Goal: Transaction & Acquisition: Book appointment/travel/reservation

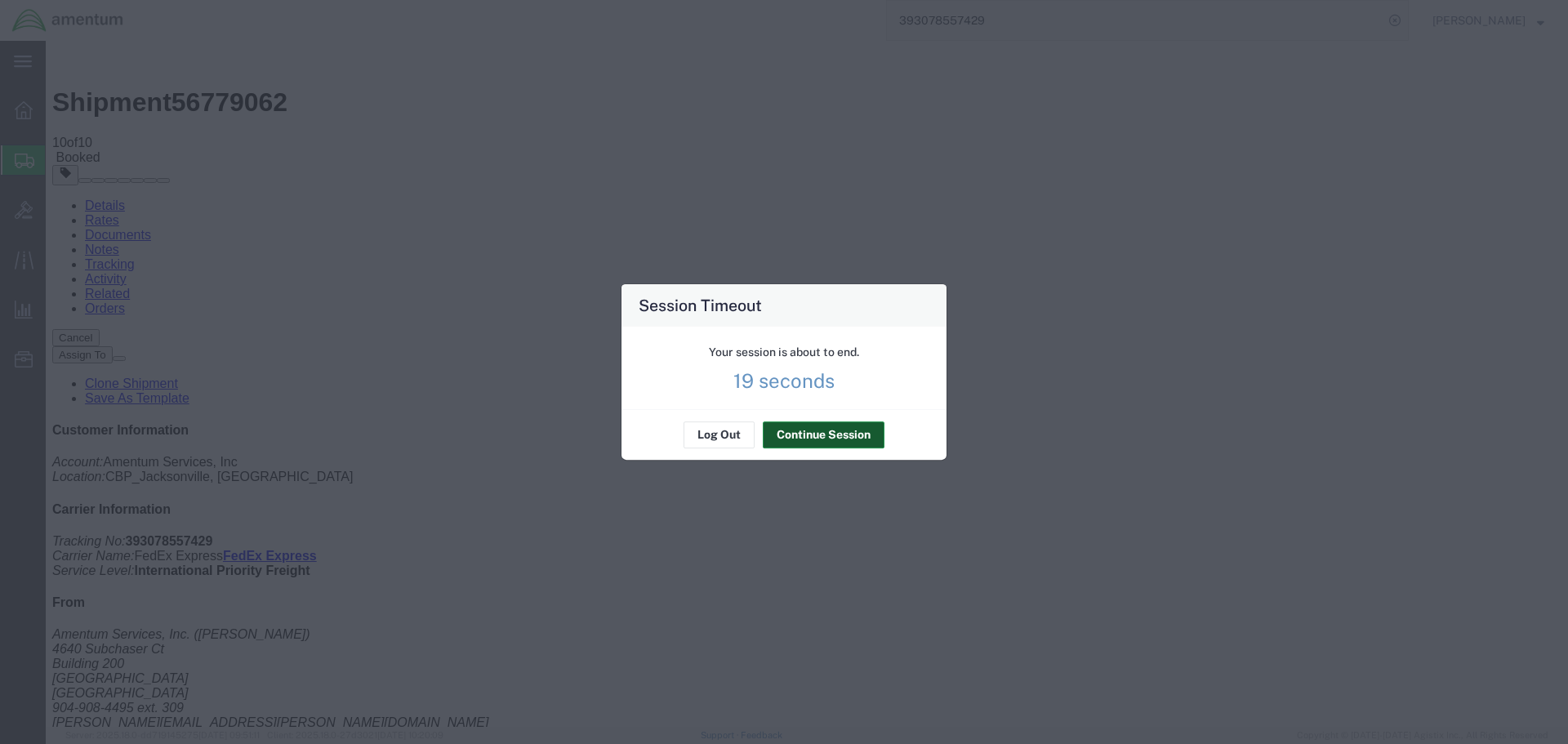
click at [809, 434] on button "Continue Session" at bounding box center [824, 435] width 122 height 26
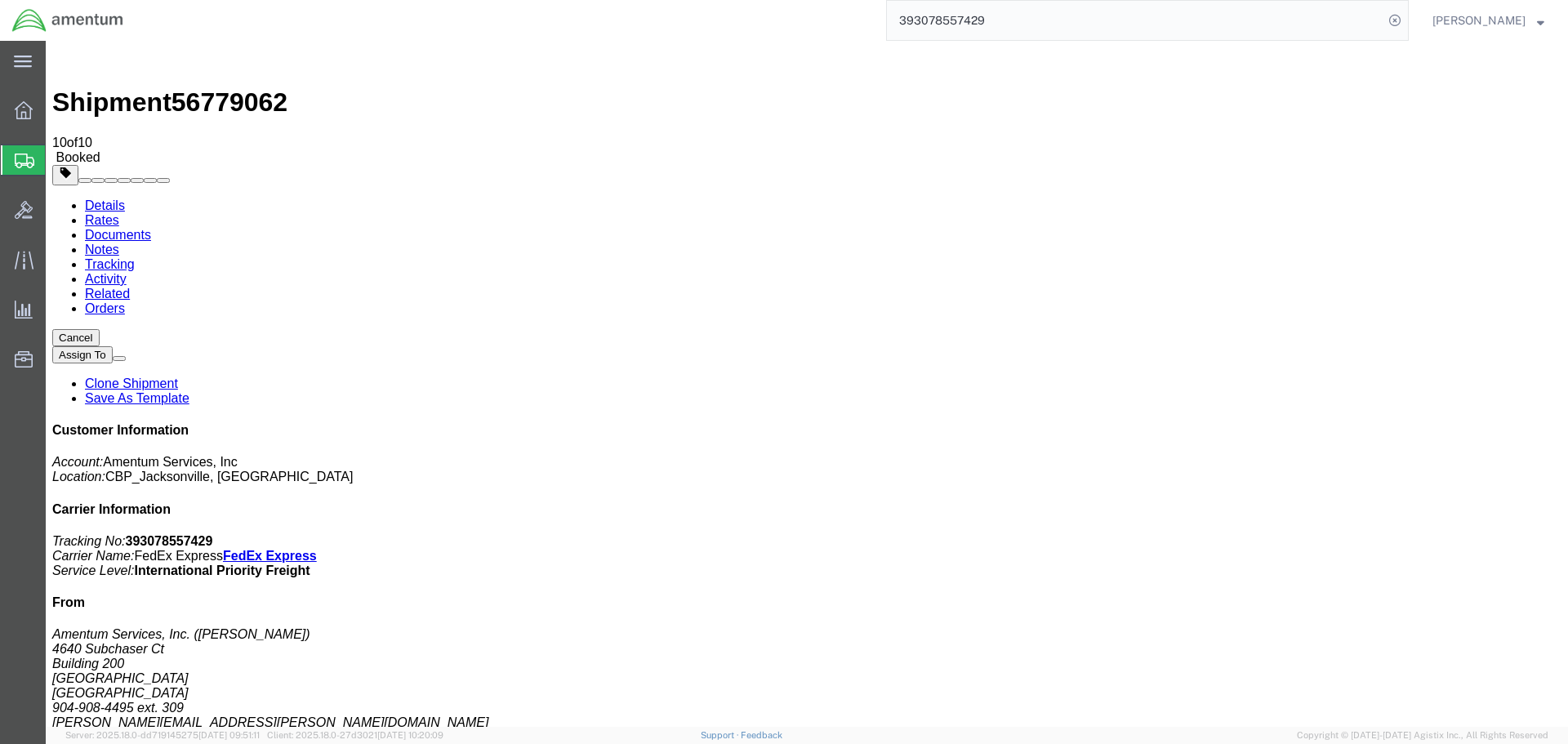
click button "Close"
click at [0, 0] on span "Create Shipment" at bounding box center [0, 0] width 0 height 0
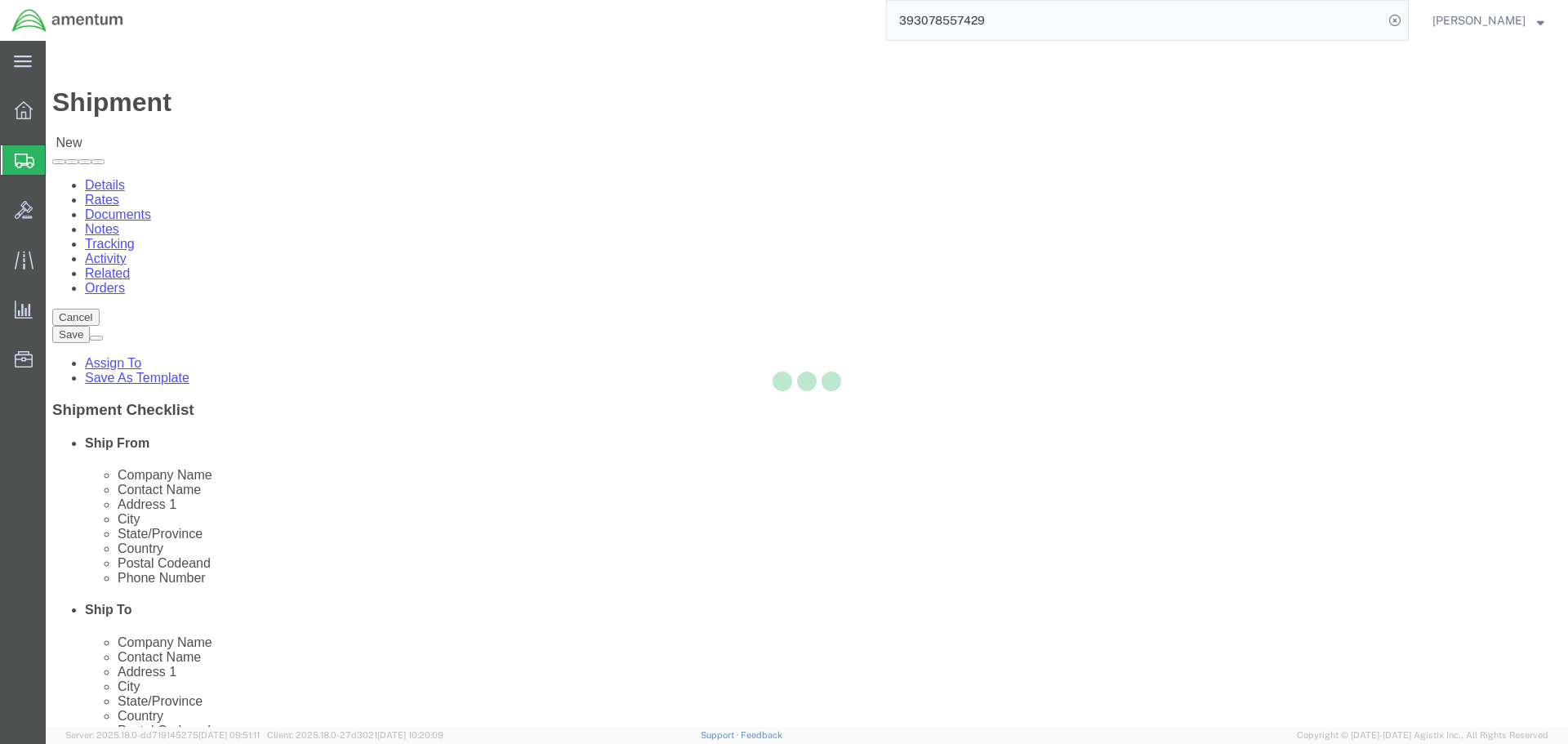
select select
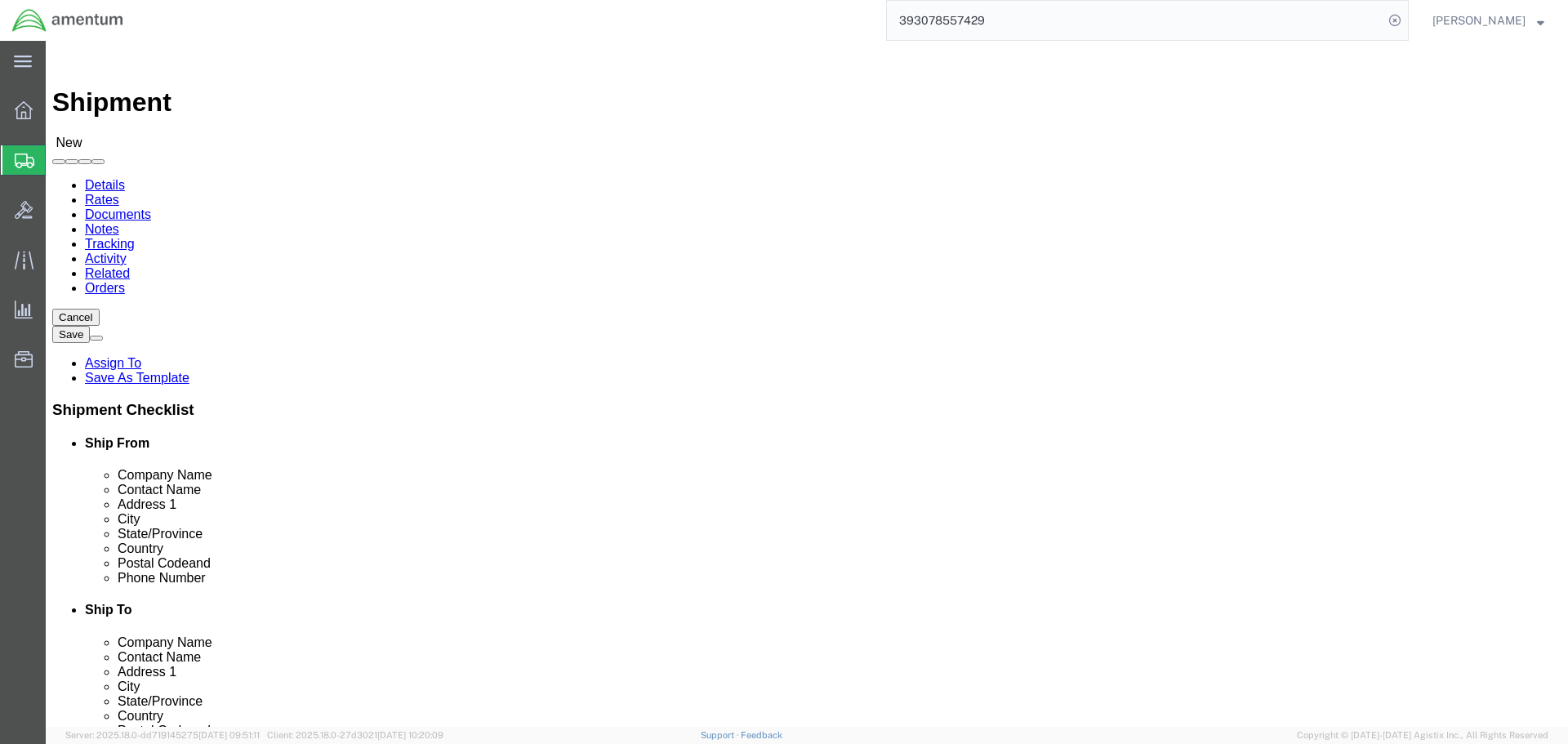
select select "MYPROFILE"
select select "FL"
type input "dtm"
select select "49921"
select select "MI"
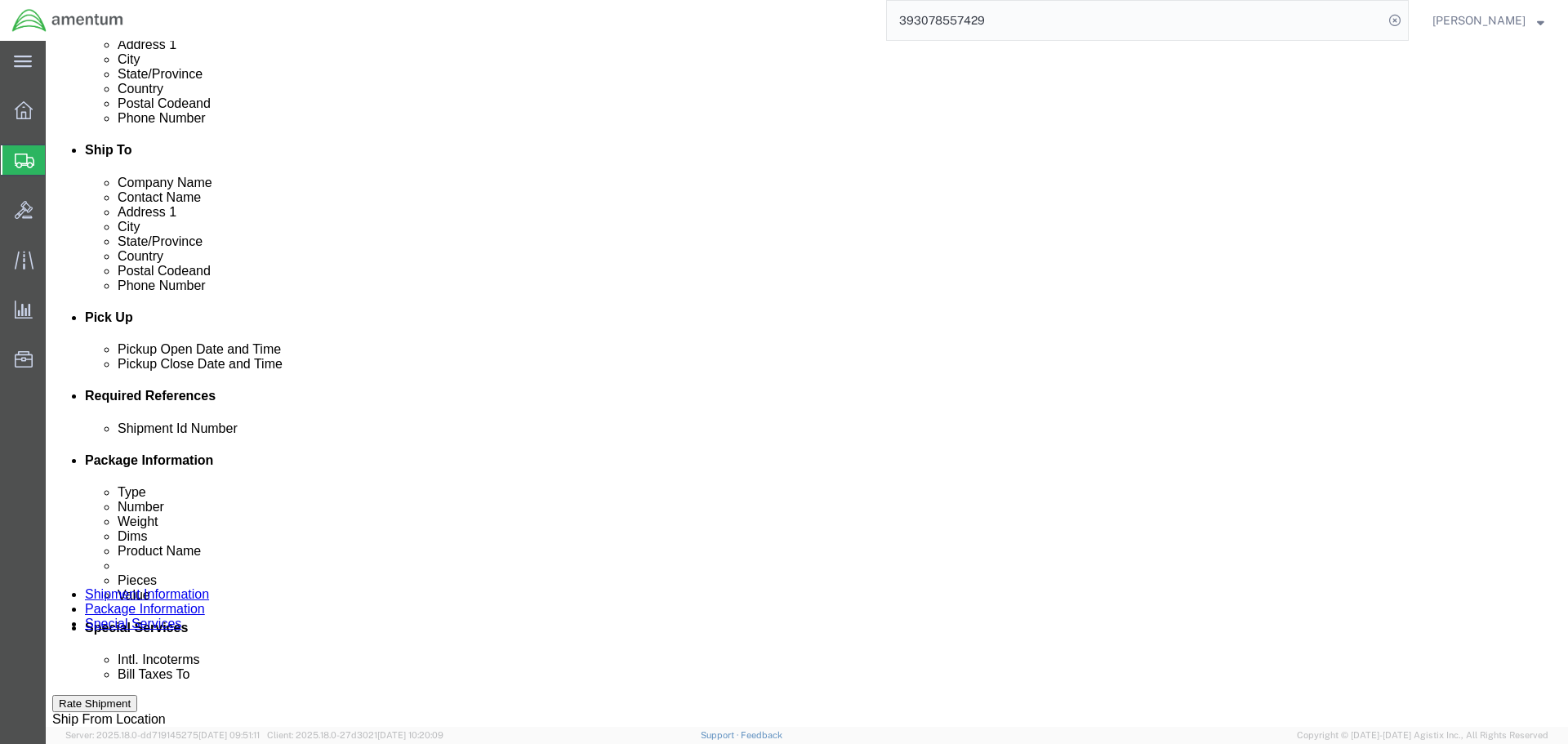
scroll to position [572, 0]
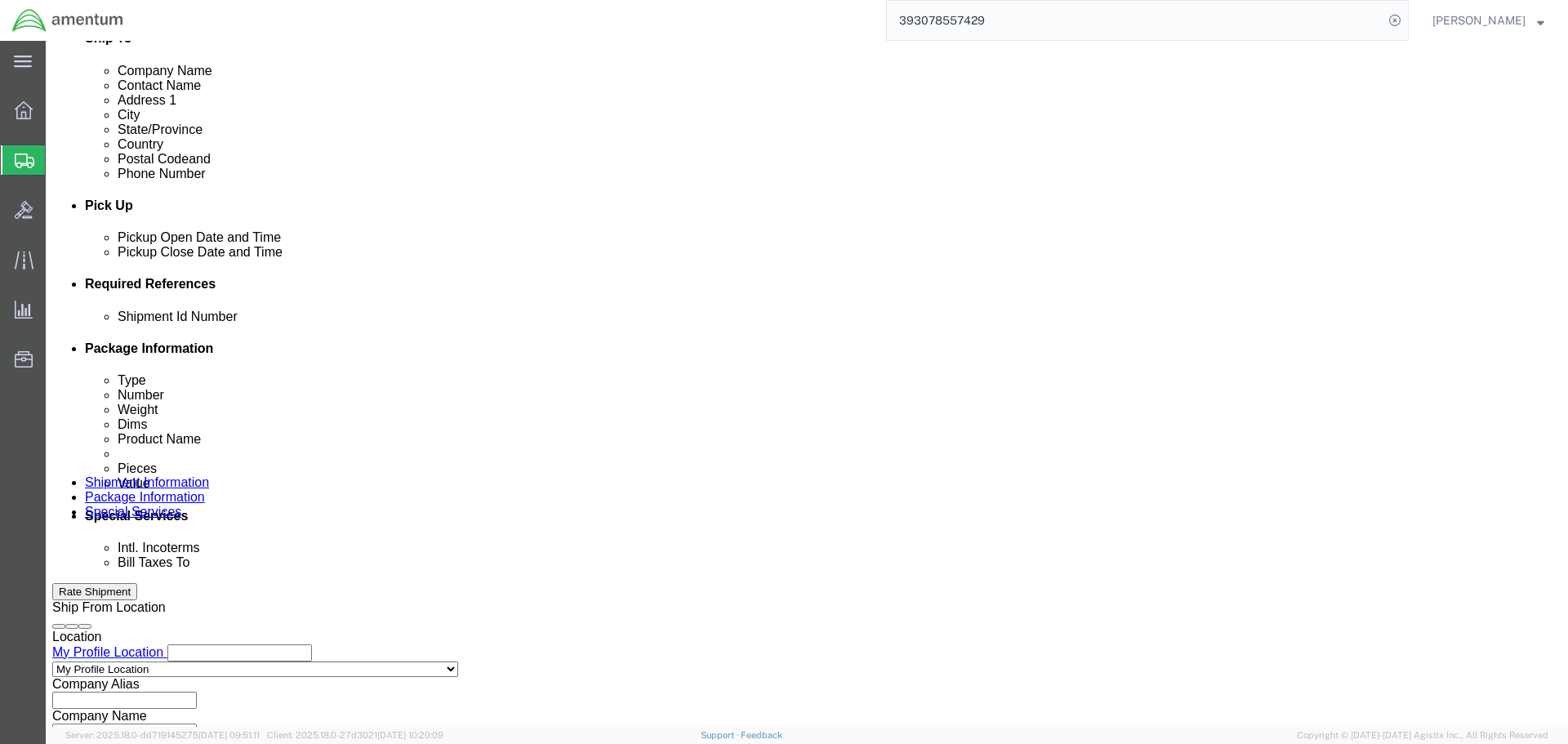
click input "text"
type input "n"
type input "NVG TO DTM"
click button "Add reference"
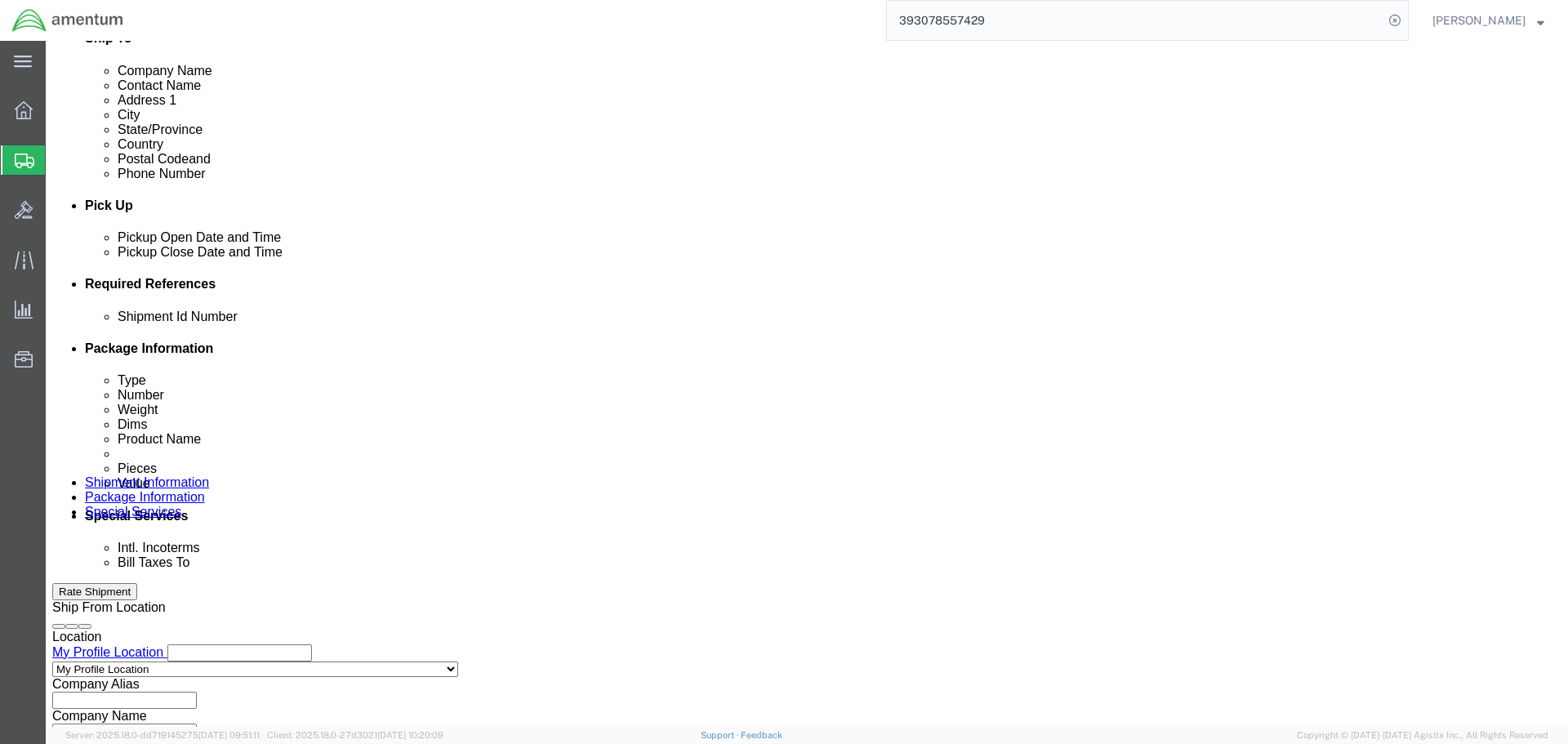
click button "Add reference"
click select "Select Account Type Activity ID Airline Appointment Number ASN Batch Request # …"
select select "PROJNUM"
click select "Select Account Type Activity ID Airline Appointment Number ASN Batch Request # …"
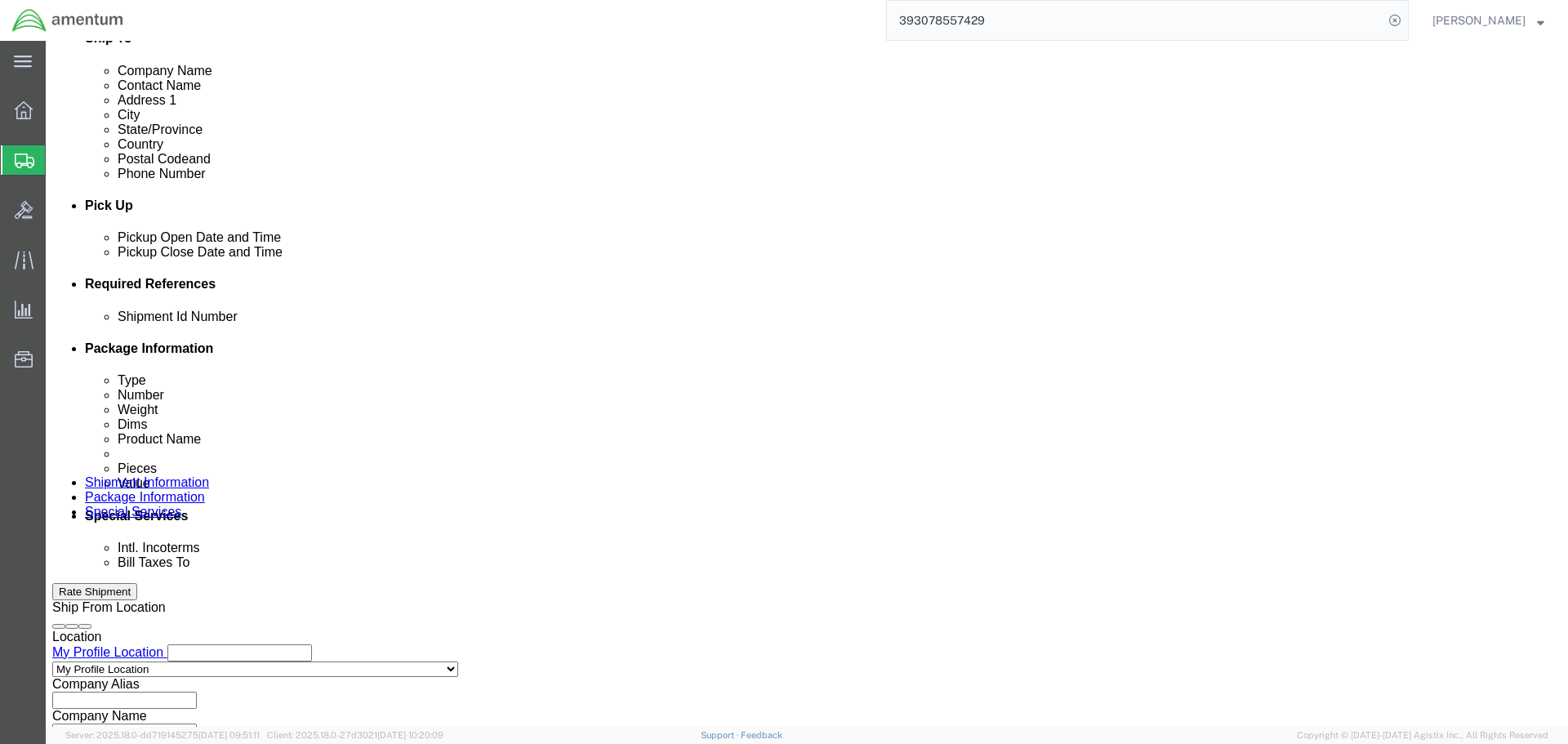
type input "6118.03.03.2219.000.SER.0000"
select select "DEPT"
type input "CBP"
select select "CUSTREF"
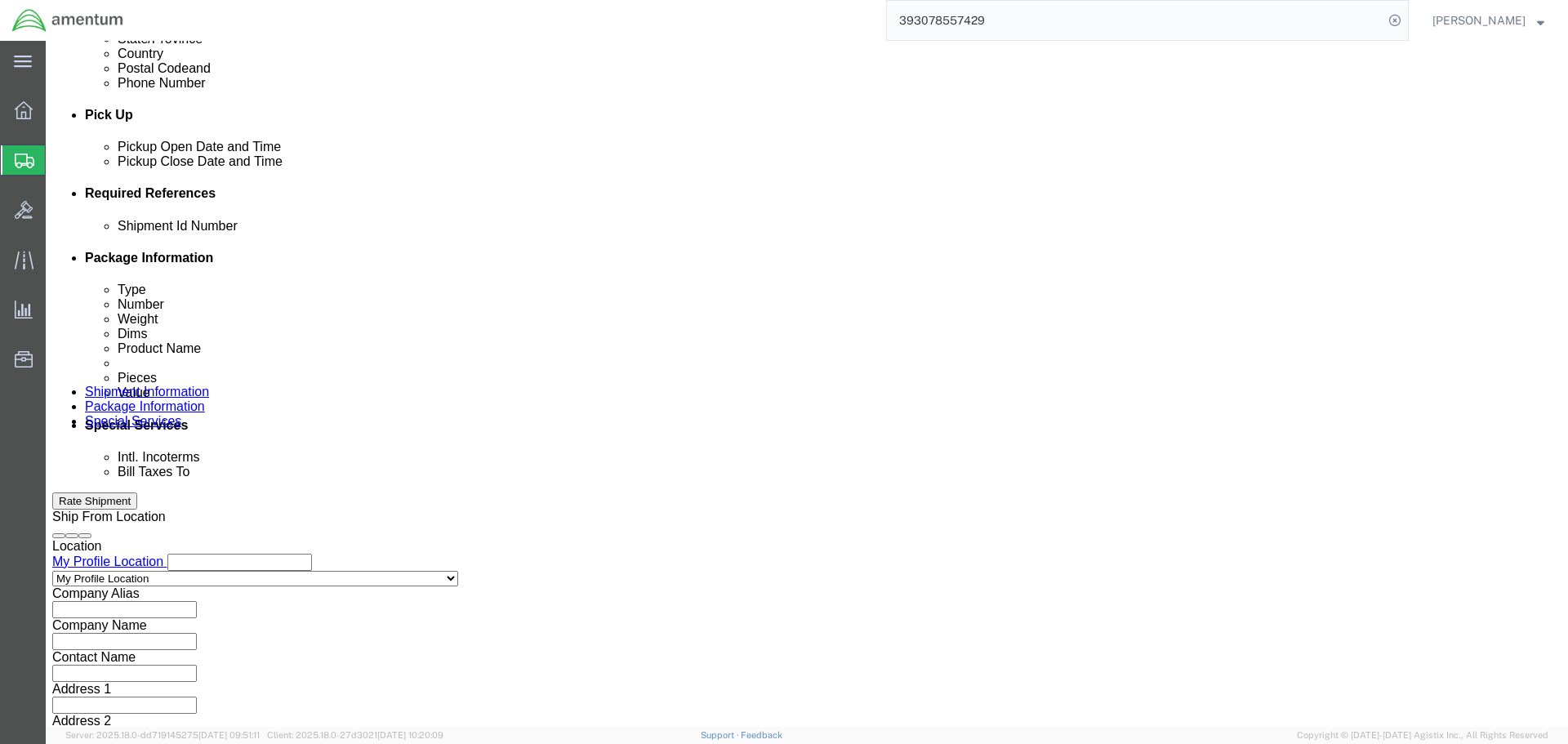
scroll to position [748, 0]
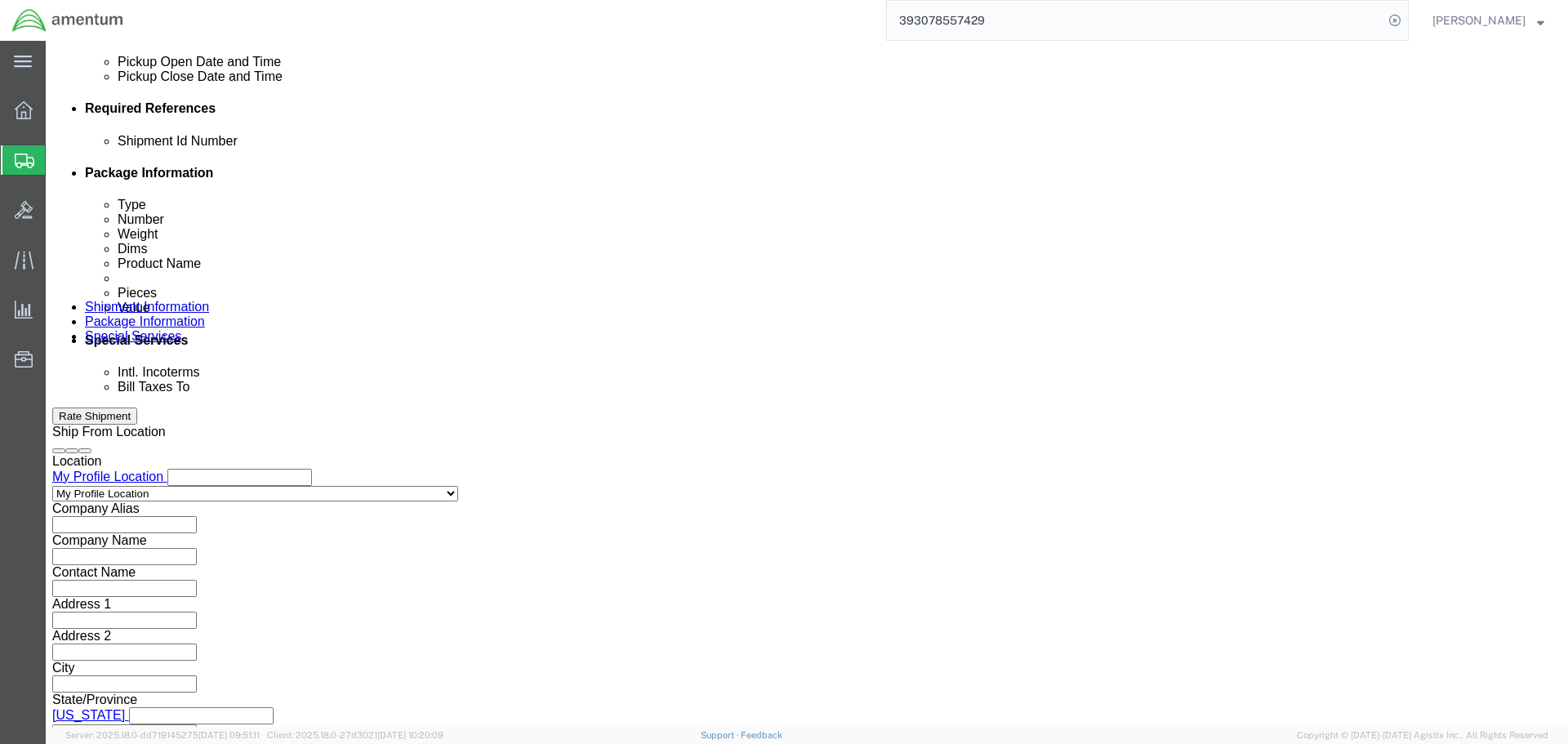
type input "NVG"
click button "Continue"
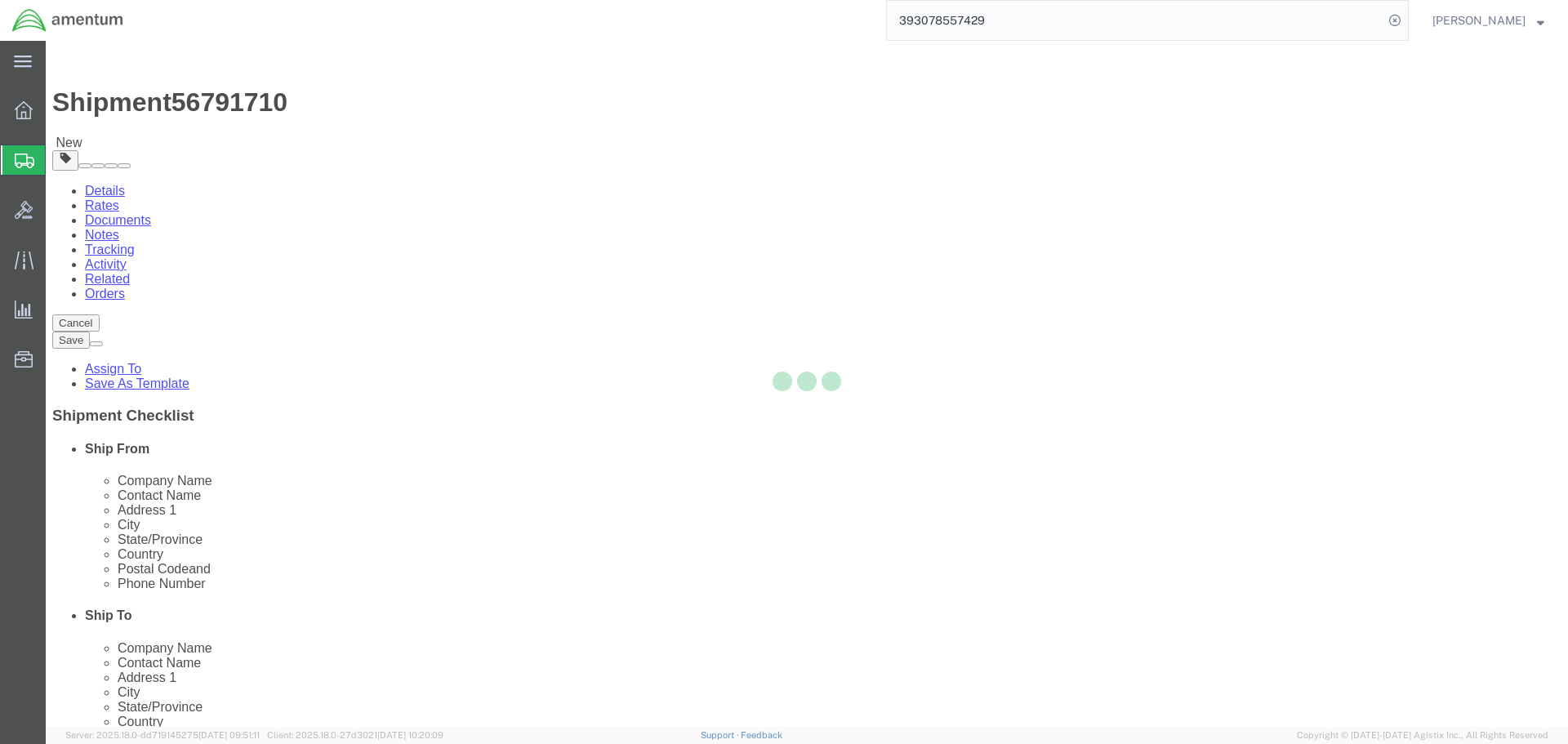
select select "CBOX"
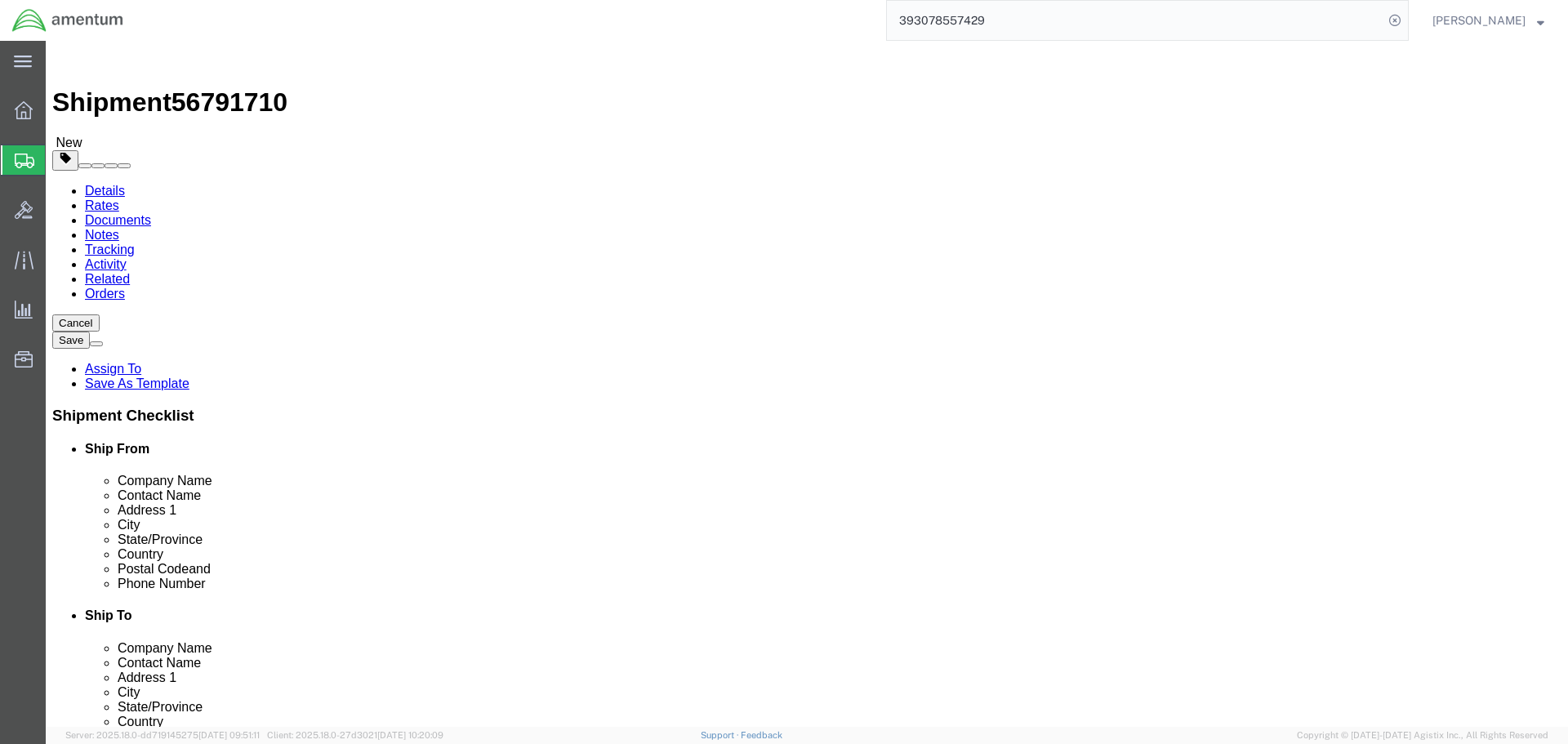
click input "text"
type input "17"
type input "12"
type input "8"
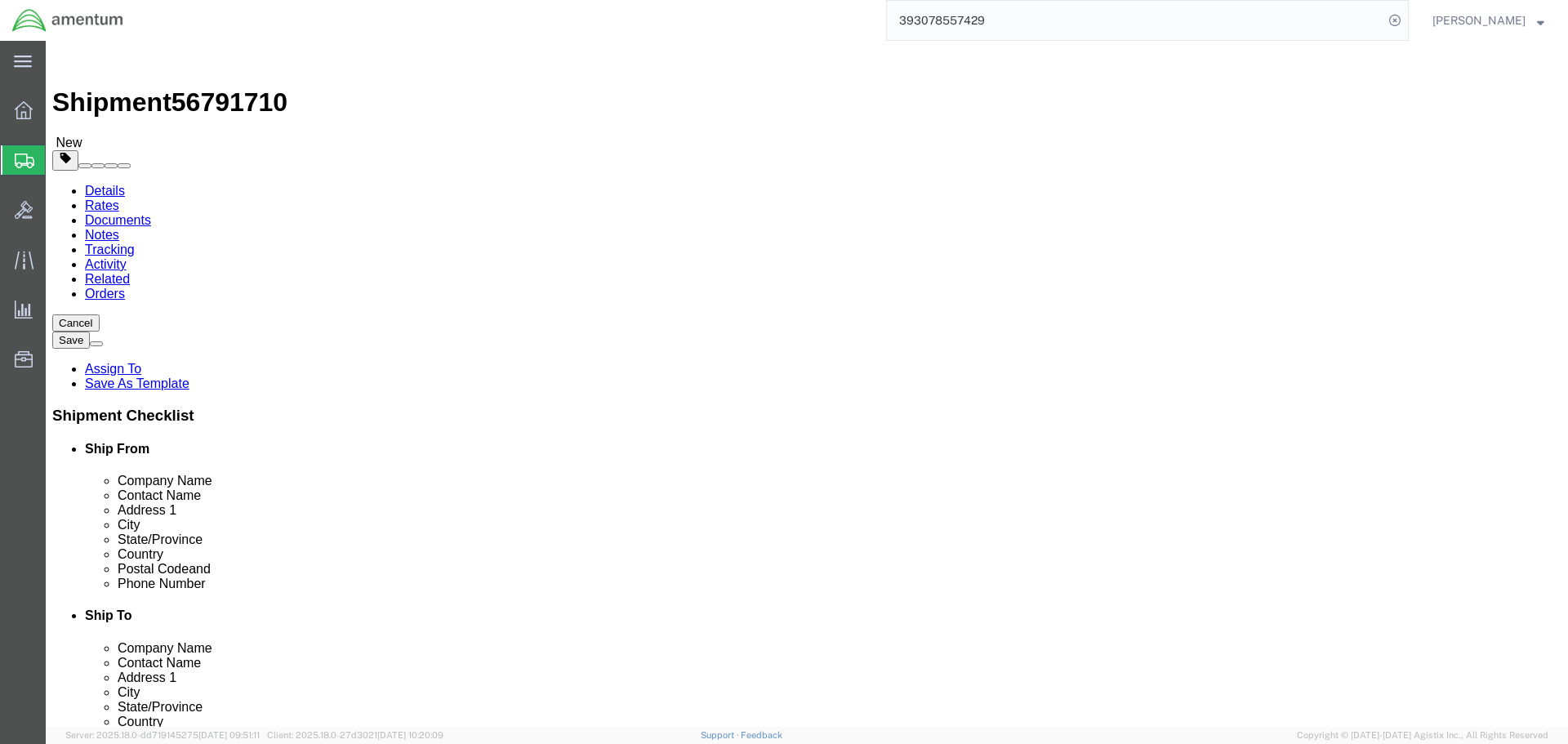
click link "Add Content"
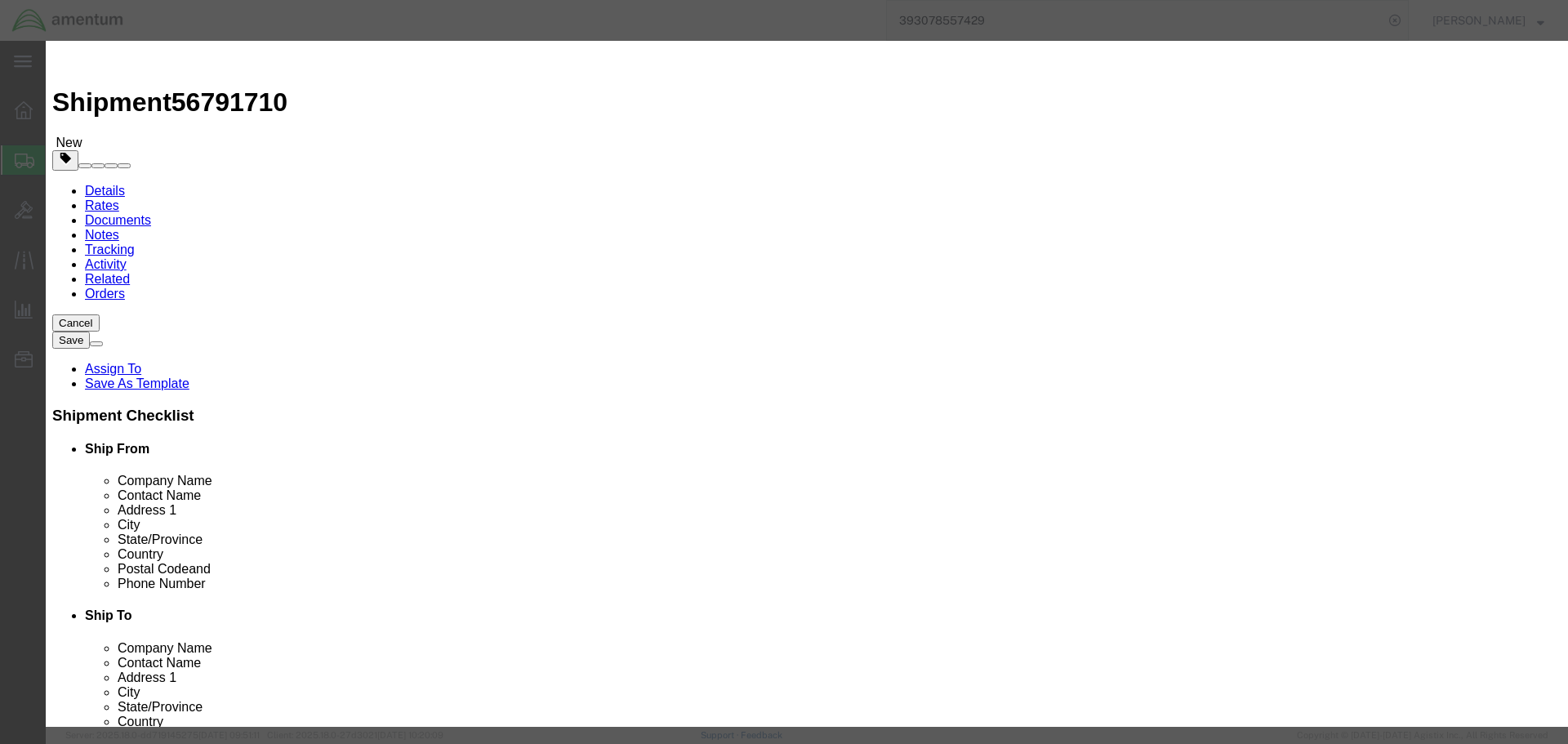
click input "text"
type input "NVG"
type input "3"
type input "1"
type input "30000"
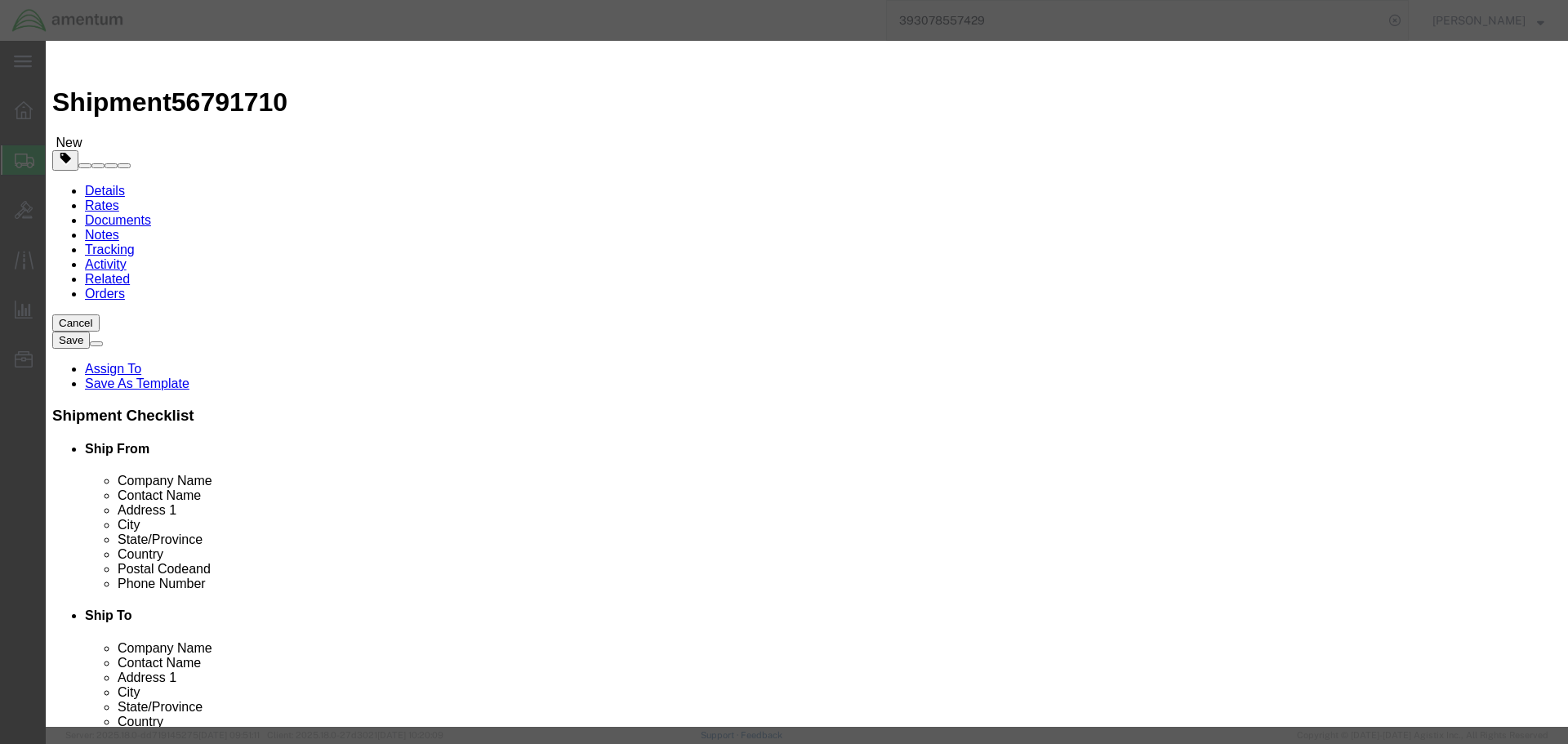
click button "Save & Close"
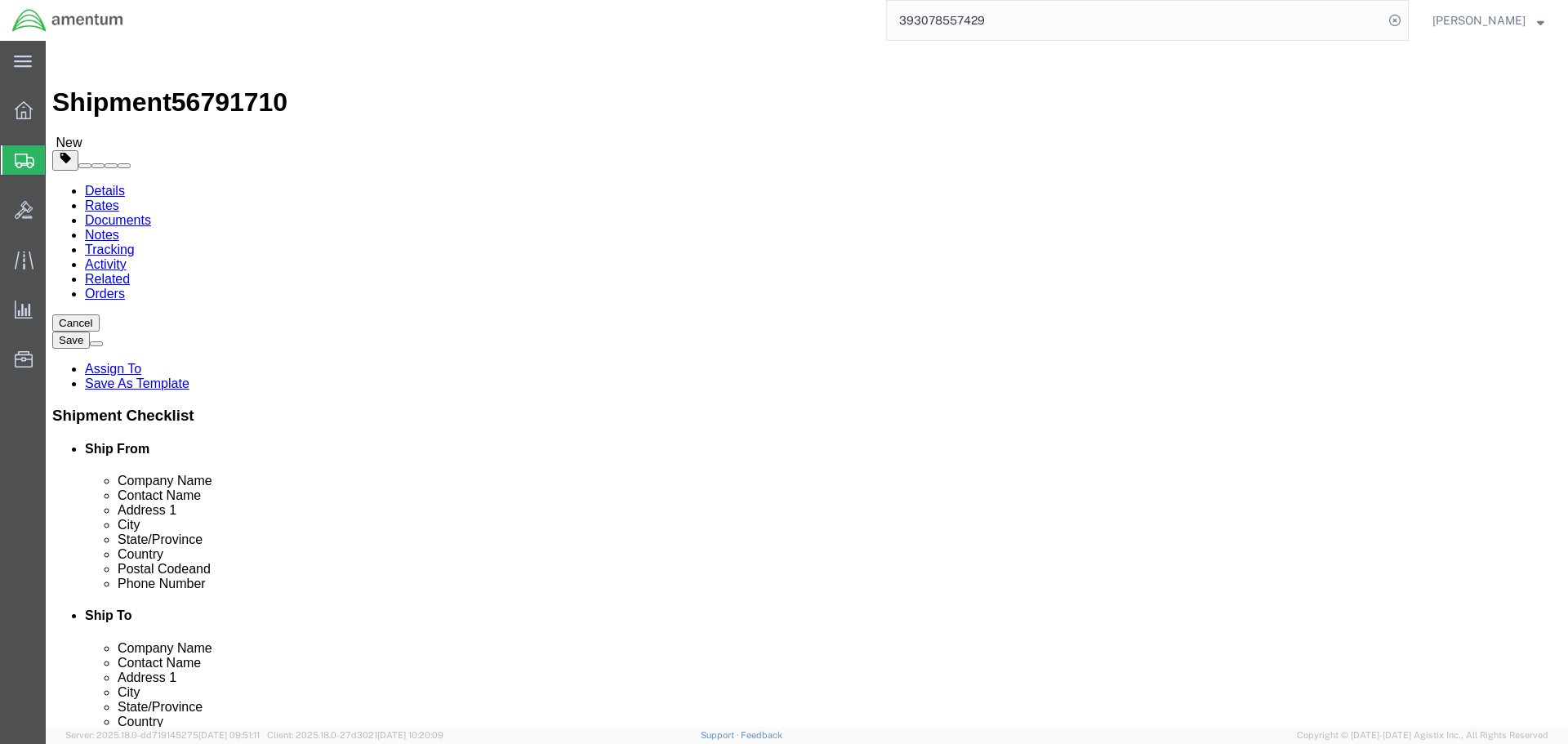
click button "Rate Shipment"
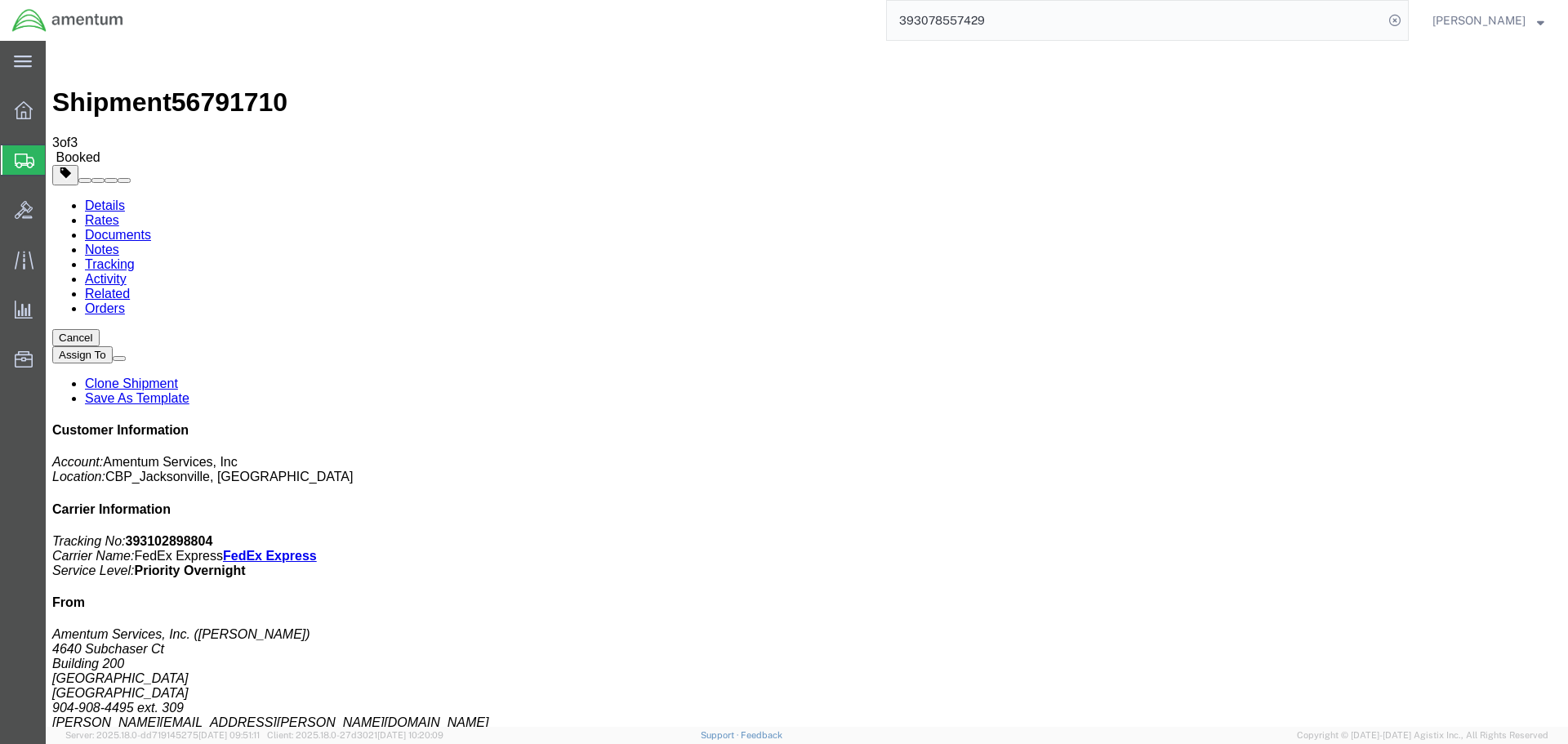
click at [213, 534] on b "393102898804" at bounding box center [169, 541] width 87 height 14
click at [1395, 502] on h4 "Carrier Information" at bounding box center [807, 509] width 1509 height 15
click at [213, 534] on b "393102898804" at bounding box center [169, 541] width 87 height 14
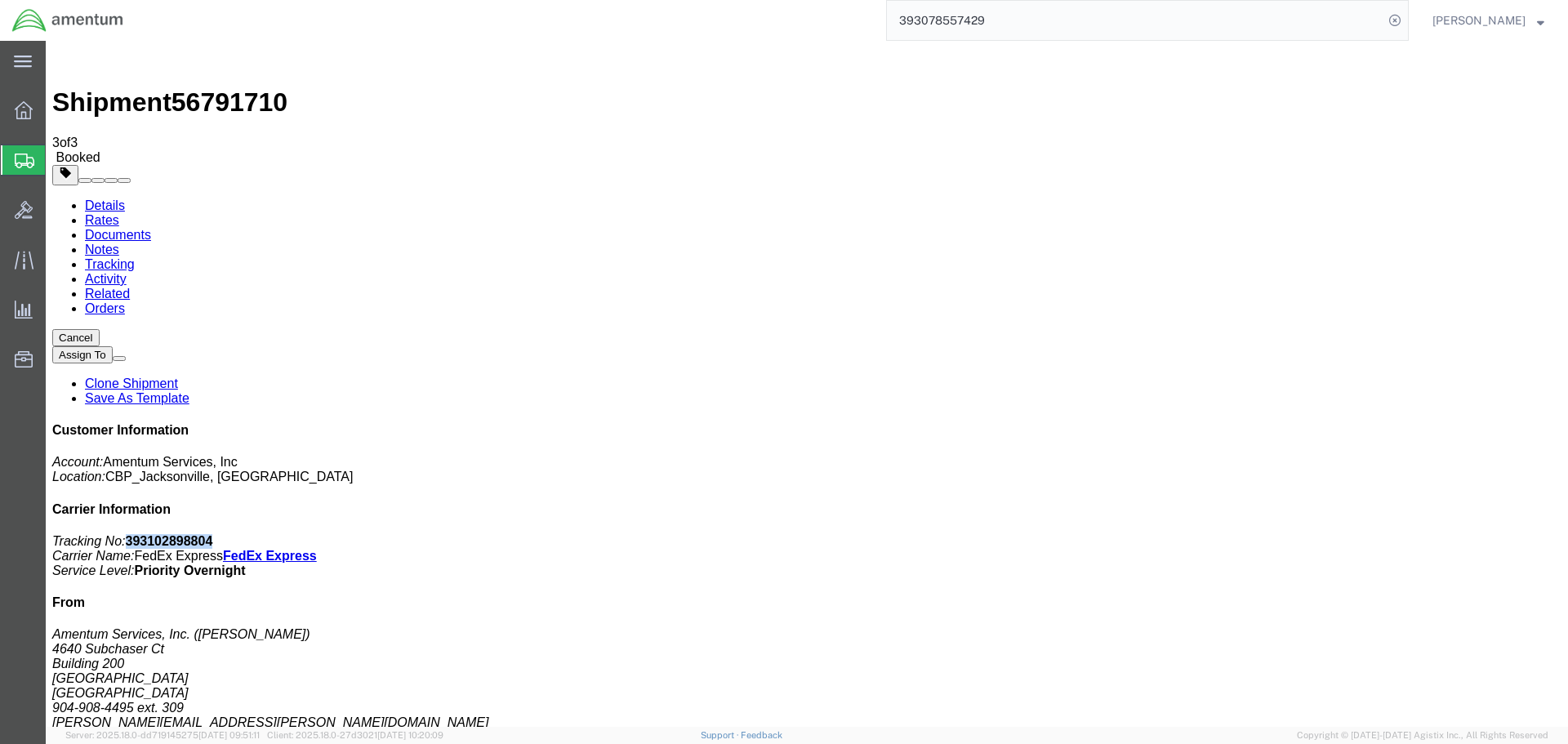
click at [213, 534] on b "393102898804" at bounding box center [169, 541] width 87 height 14
copy b "393102898804"
drag, startPoint x: 209, startPoint y: 368, endPoint x: 203, endPoint y: 353, distance: 16.2
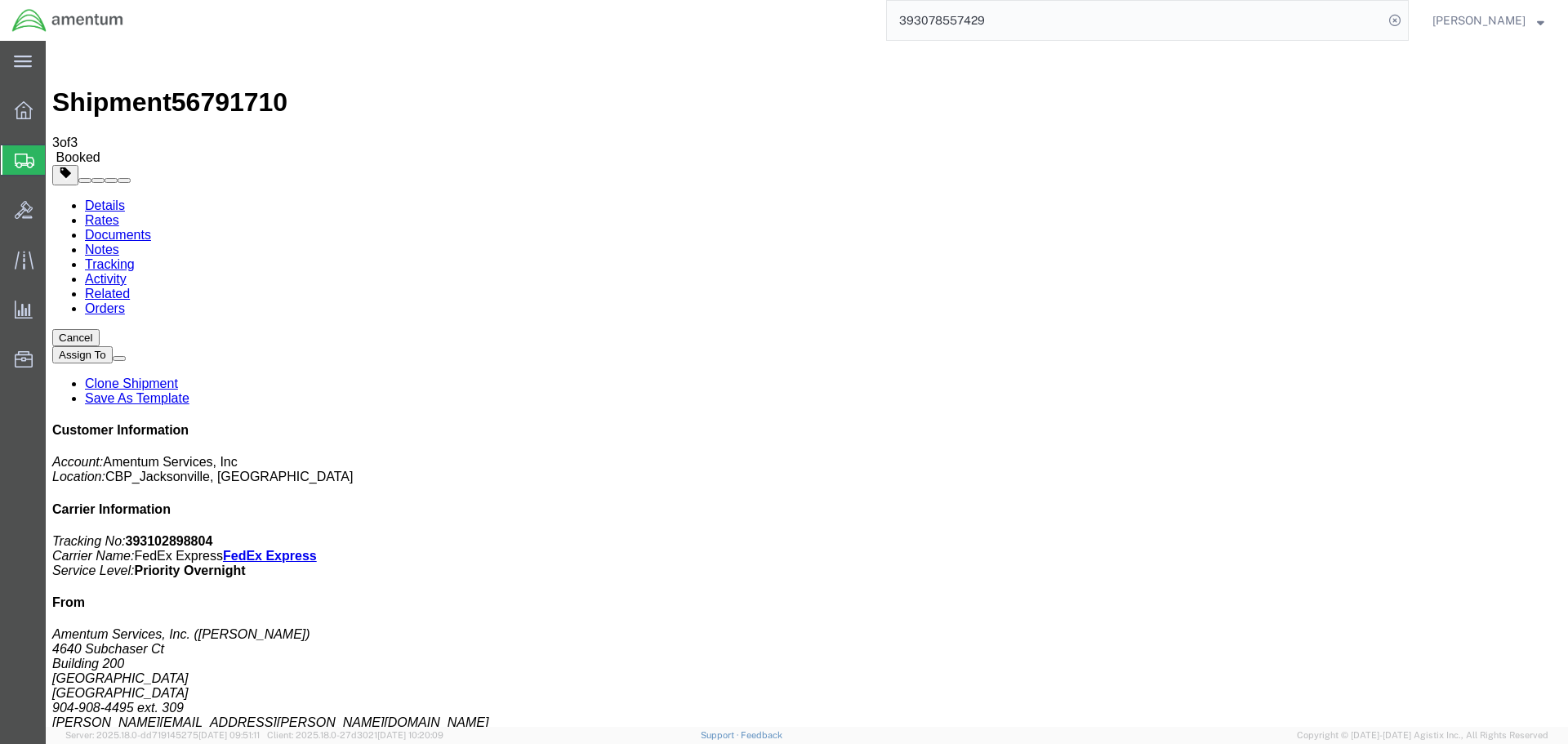
click at [213, 534] on b "393102898804" at bounding box center [169, 541] width 87 height 14
copy b "393102898804"
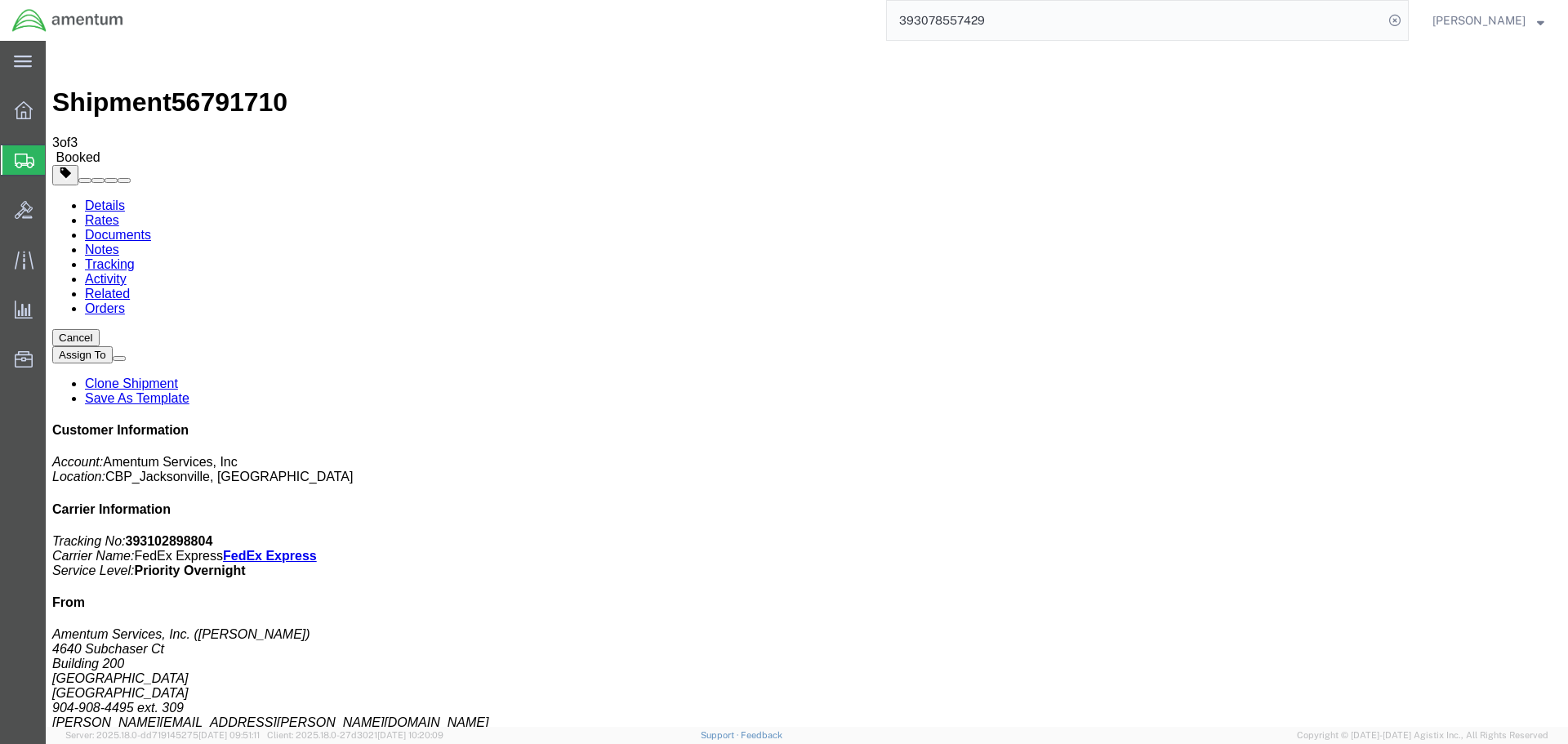
click at [0, 0] on span "Create Shipment" at bounding box center [0, 0] width 0 height 0
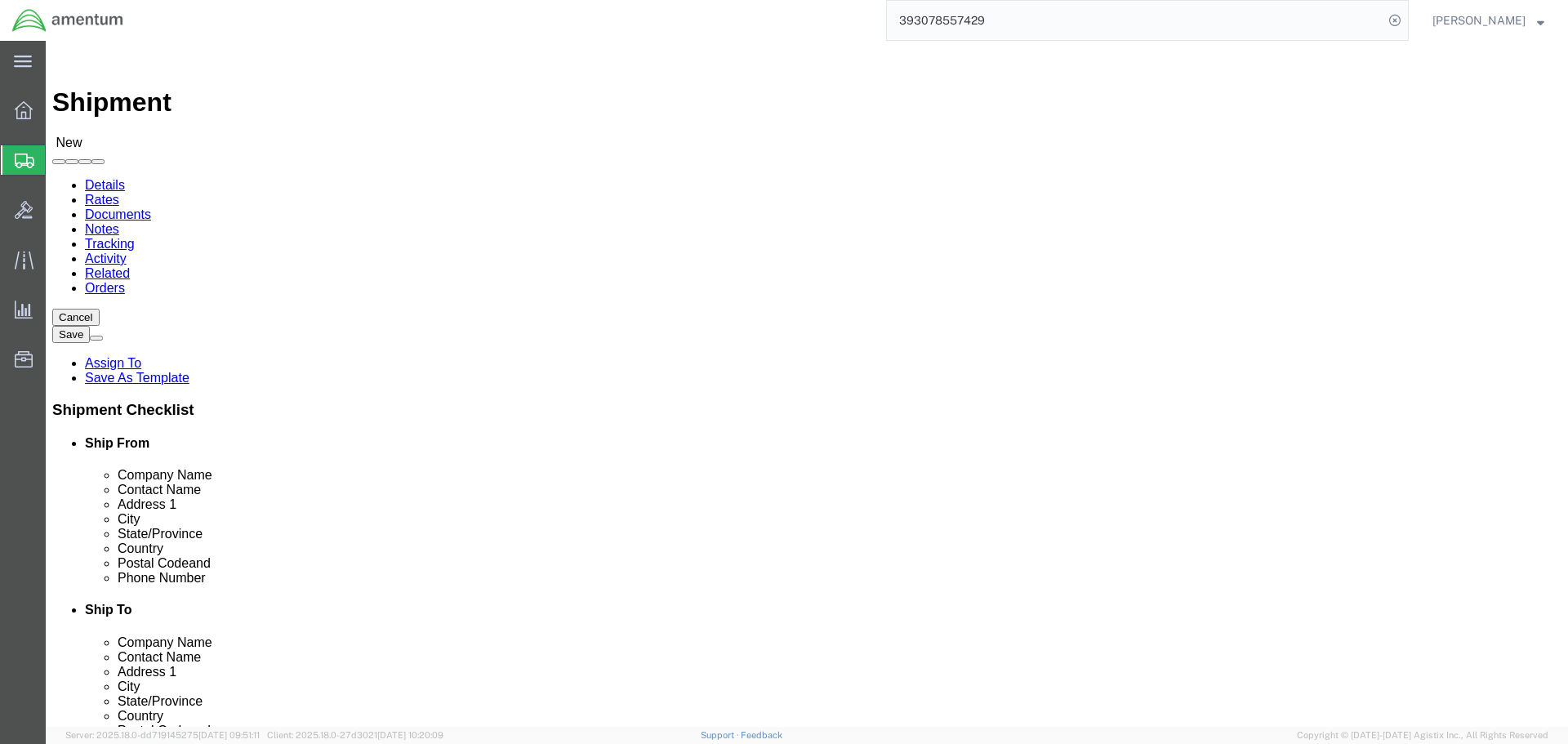
select select "MYPROFILE"
select select "FL"
type input "WTU"
select select "49949"
select select "AZ"
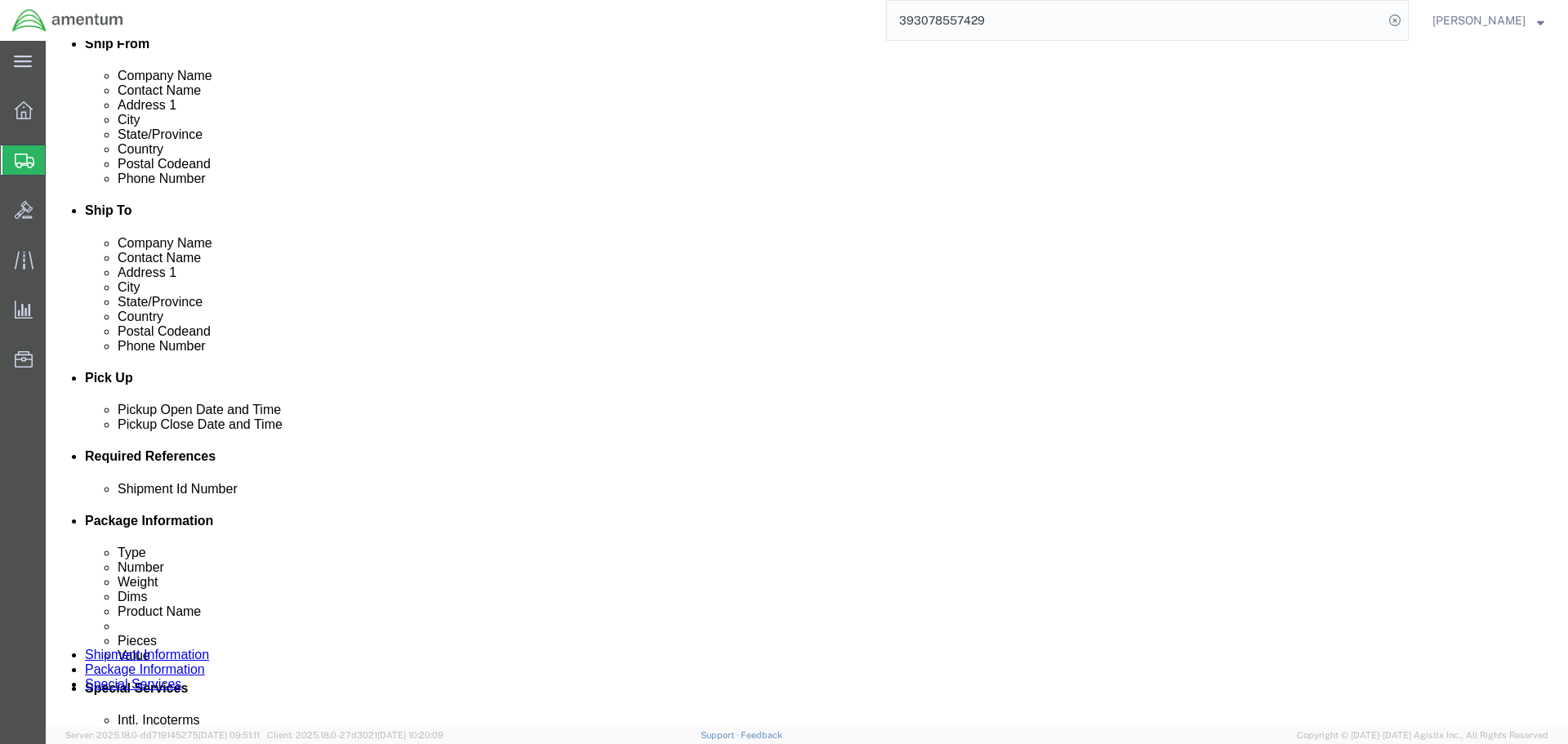
scroll to position [491, 0]
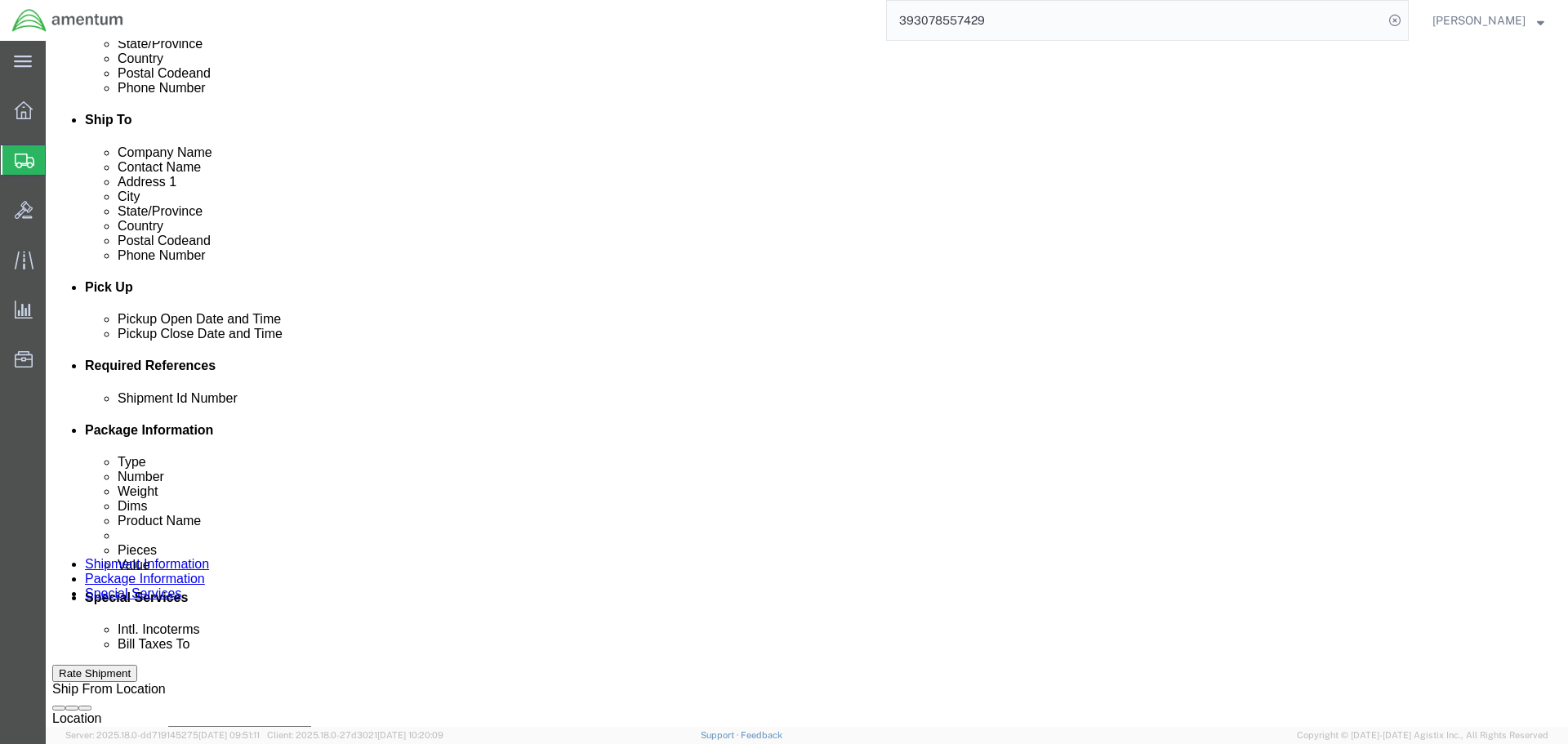
click input "text"
type input "A"
type input "MAP TO WTU"
click button "Add reference"
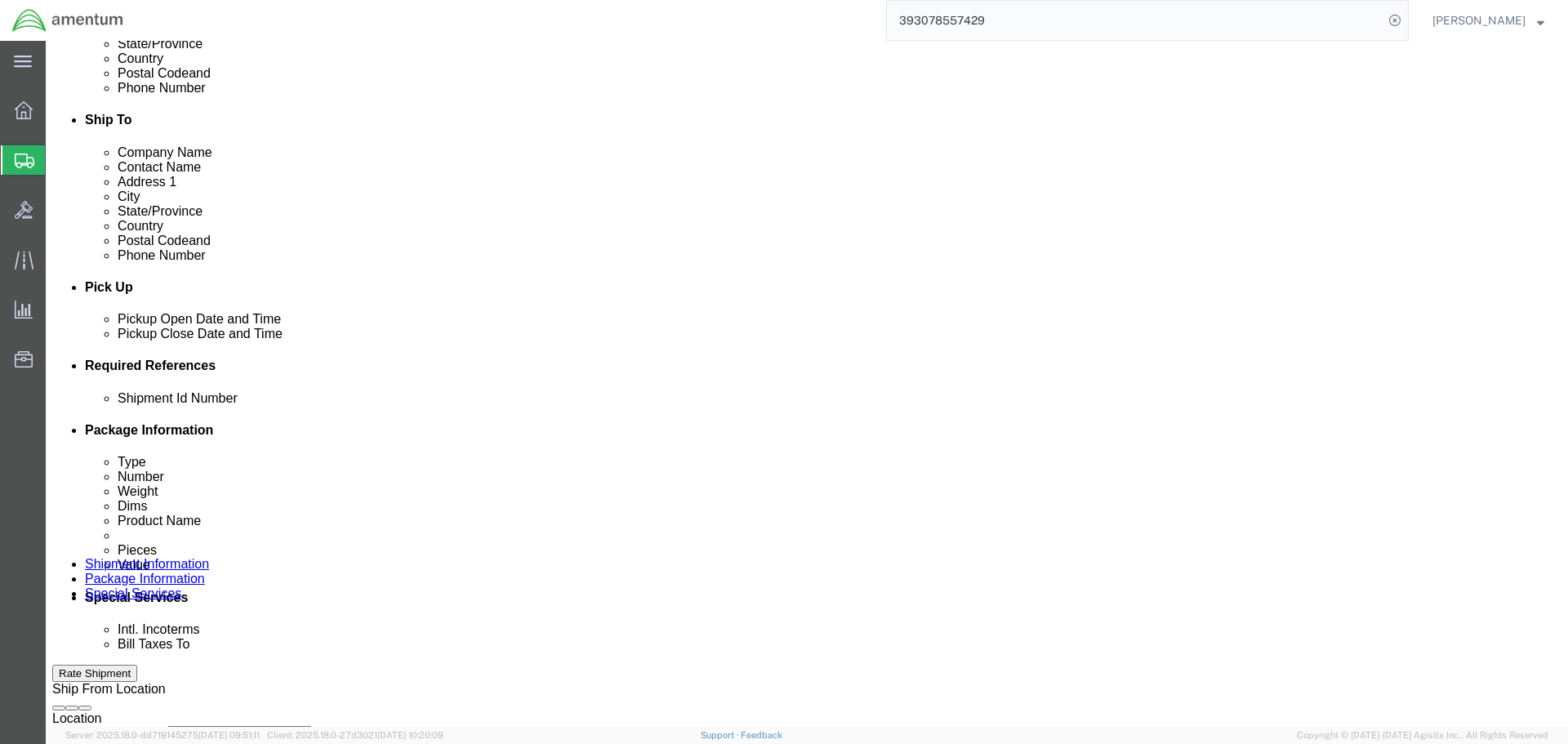
drag, startPoint x: 1106, startPoint y: 460, endPoint x: 1016, endPoint y: 457, distance: 90.0
click button "Add reference"
click select "Select Account Type Activity ID Airline Appointment Number ASN Batch Request # …"
select select "PROJNUM"
click select "Select Account Type Activity ID Airline Appointment Number ASN Batch Request # …"
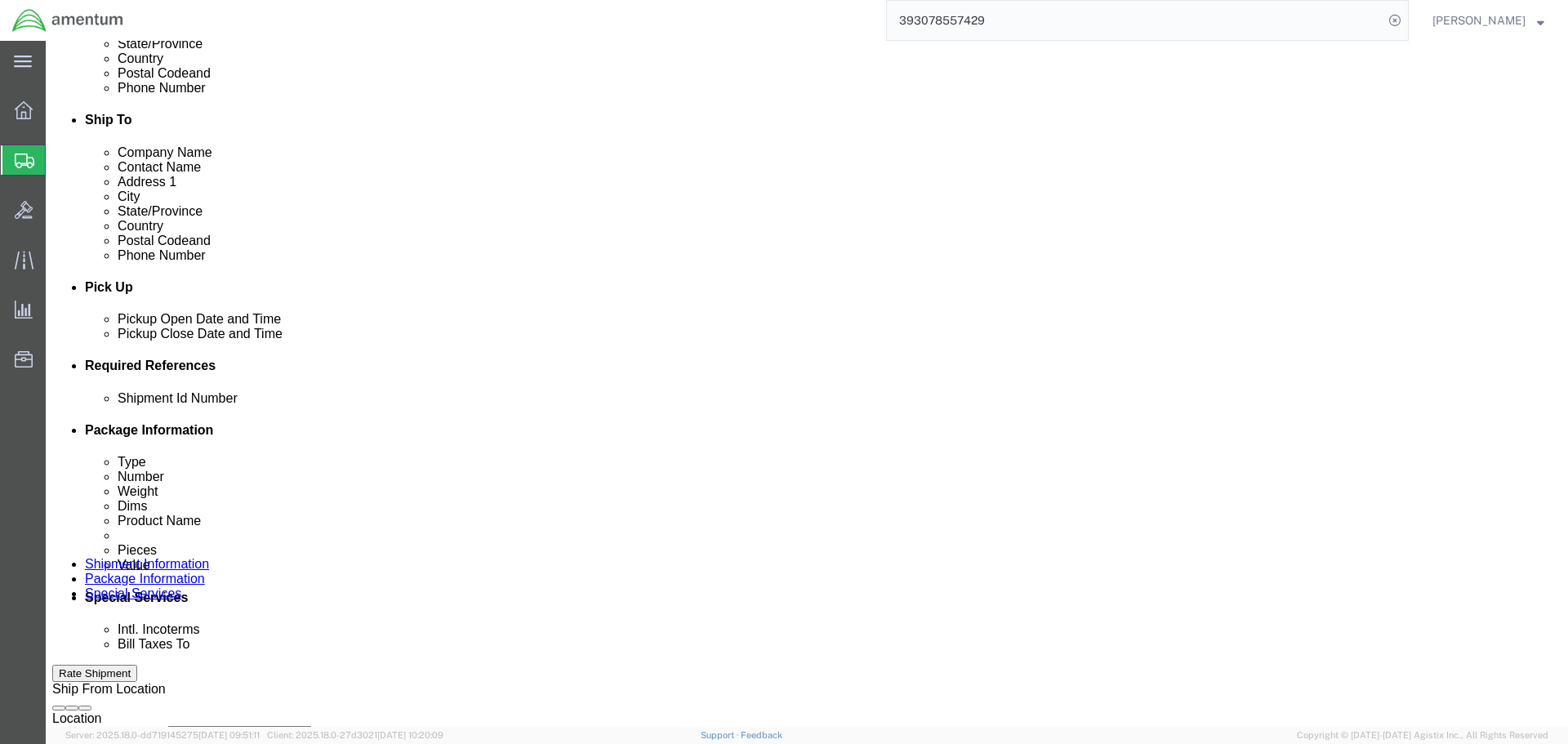
scroll to position [0, 26]
type input "6118.03.03.2219.000.SER.0000"
select select "DEPT"
type input "CBP"
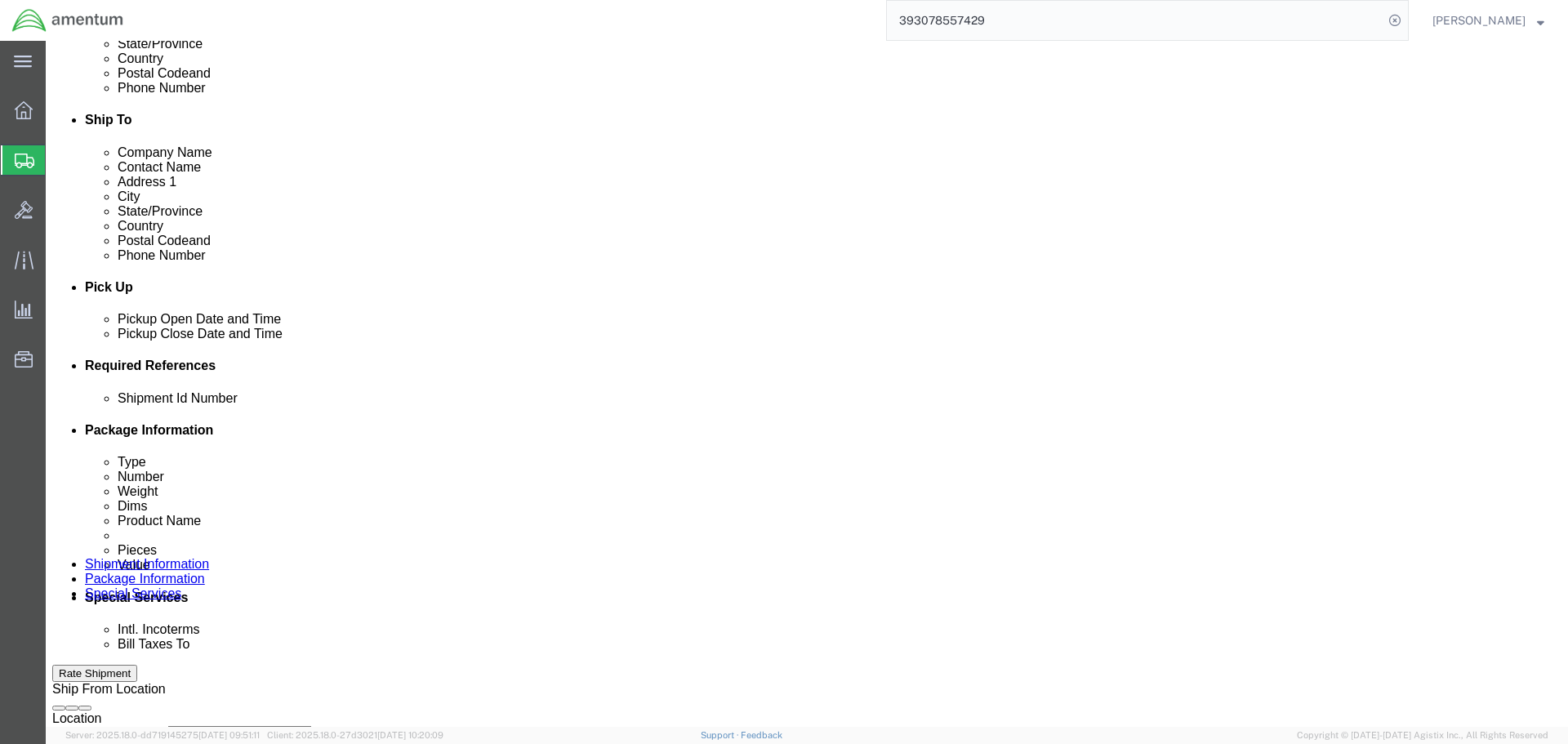
select select "CUSTREF"
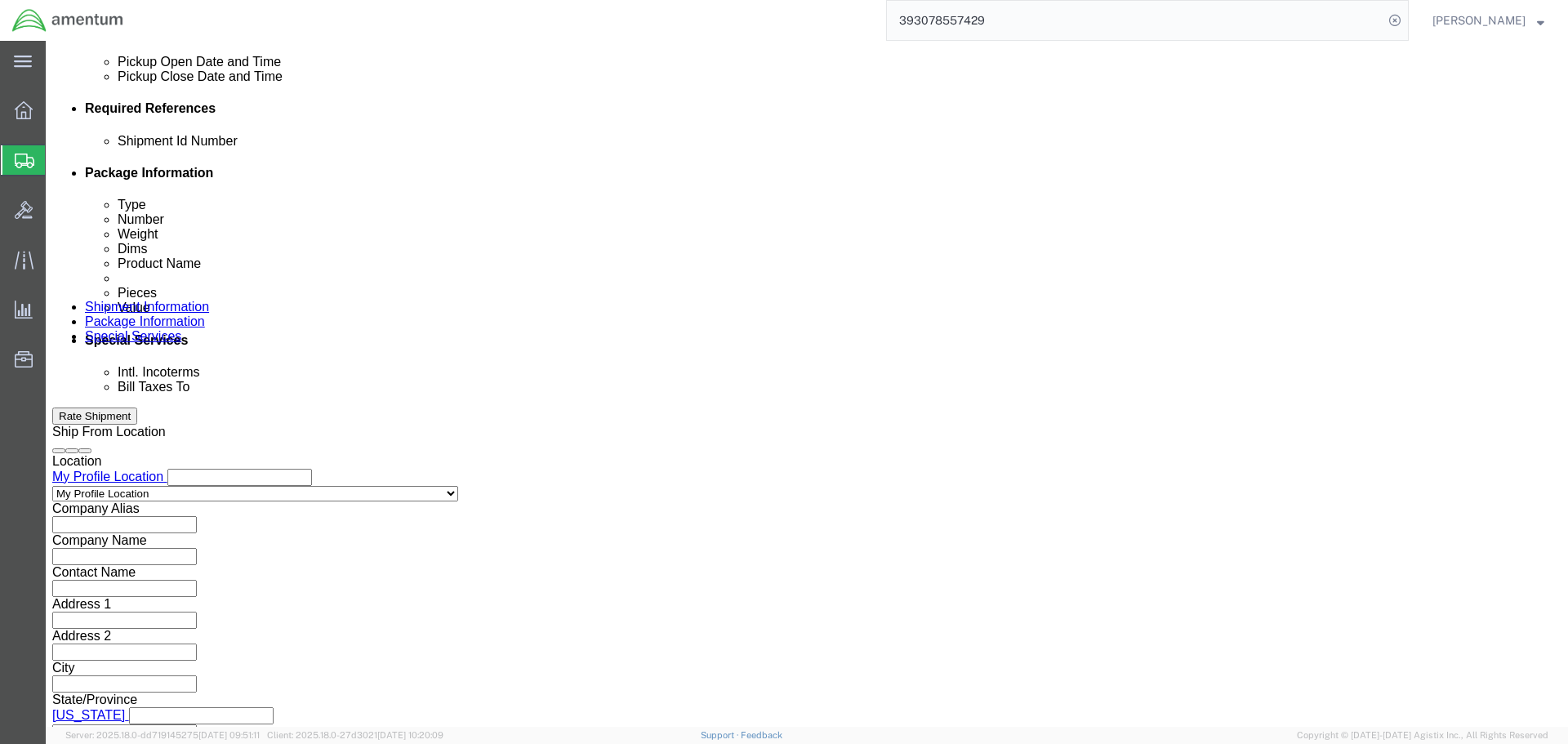
type input "AMS7102"
click button "Continue"
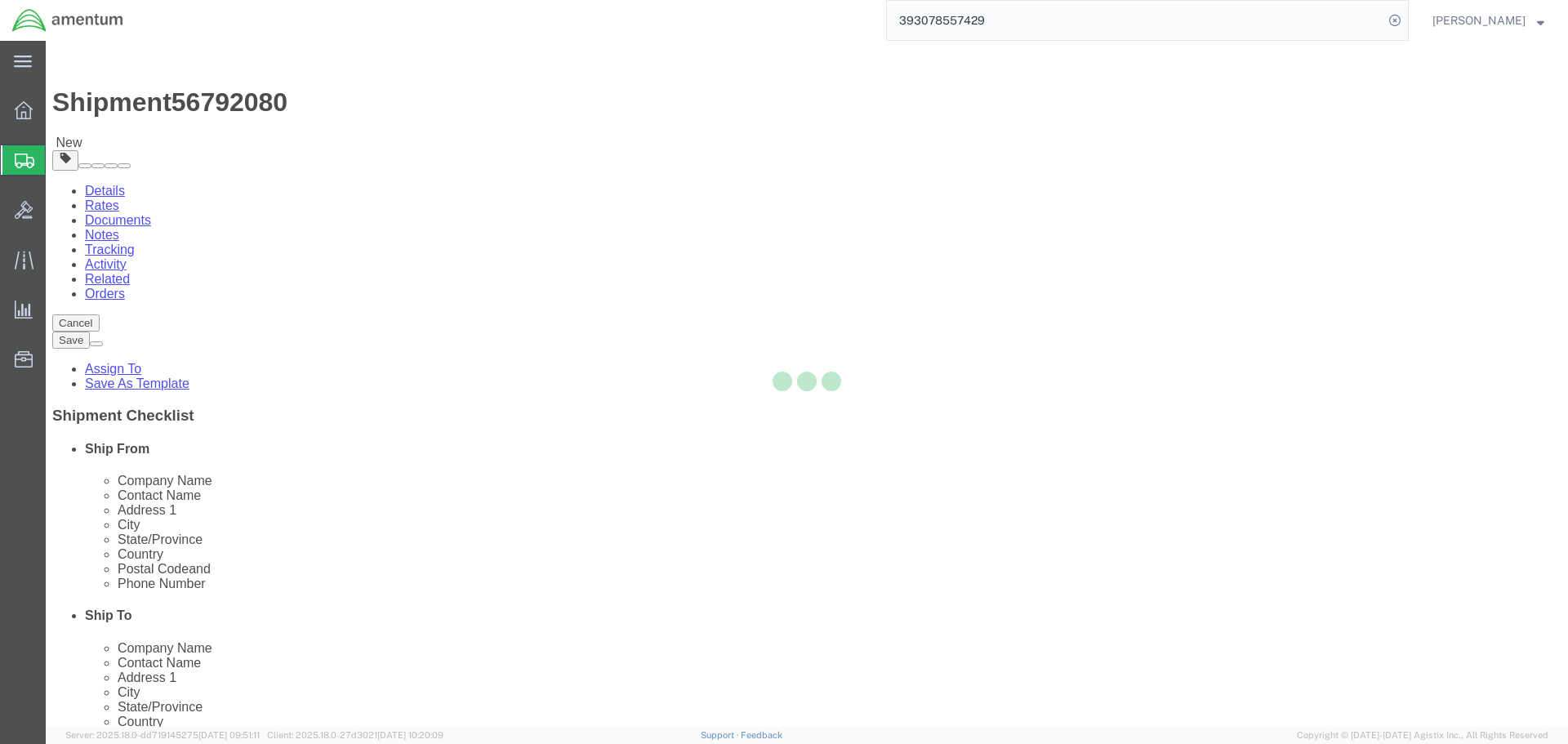
select select "CBOX"
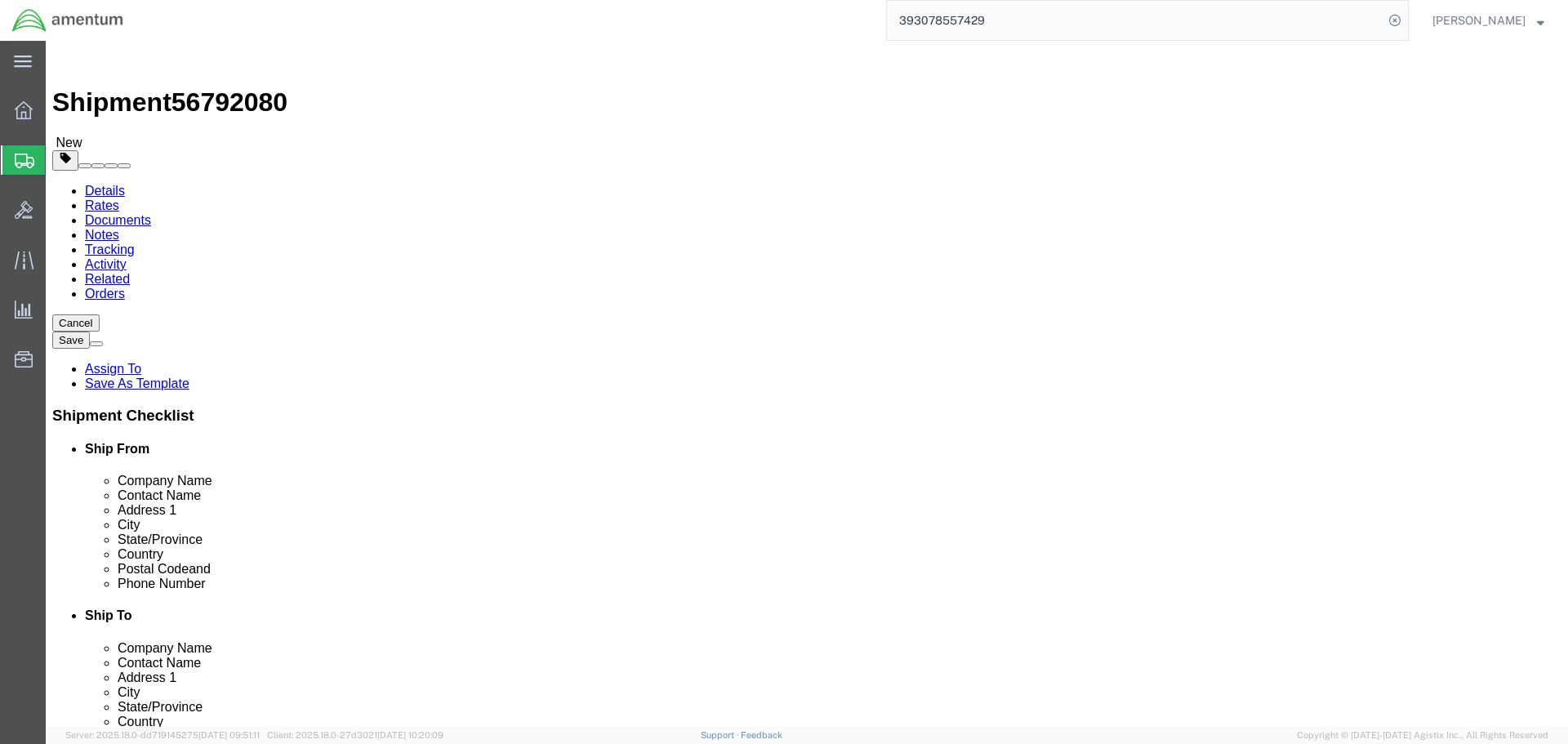
click input "text"
type input "16"
type input "10"
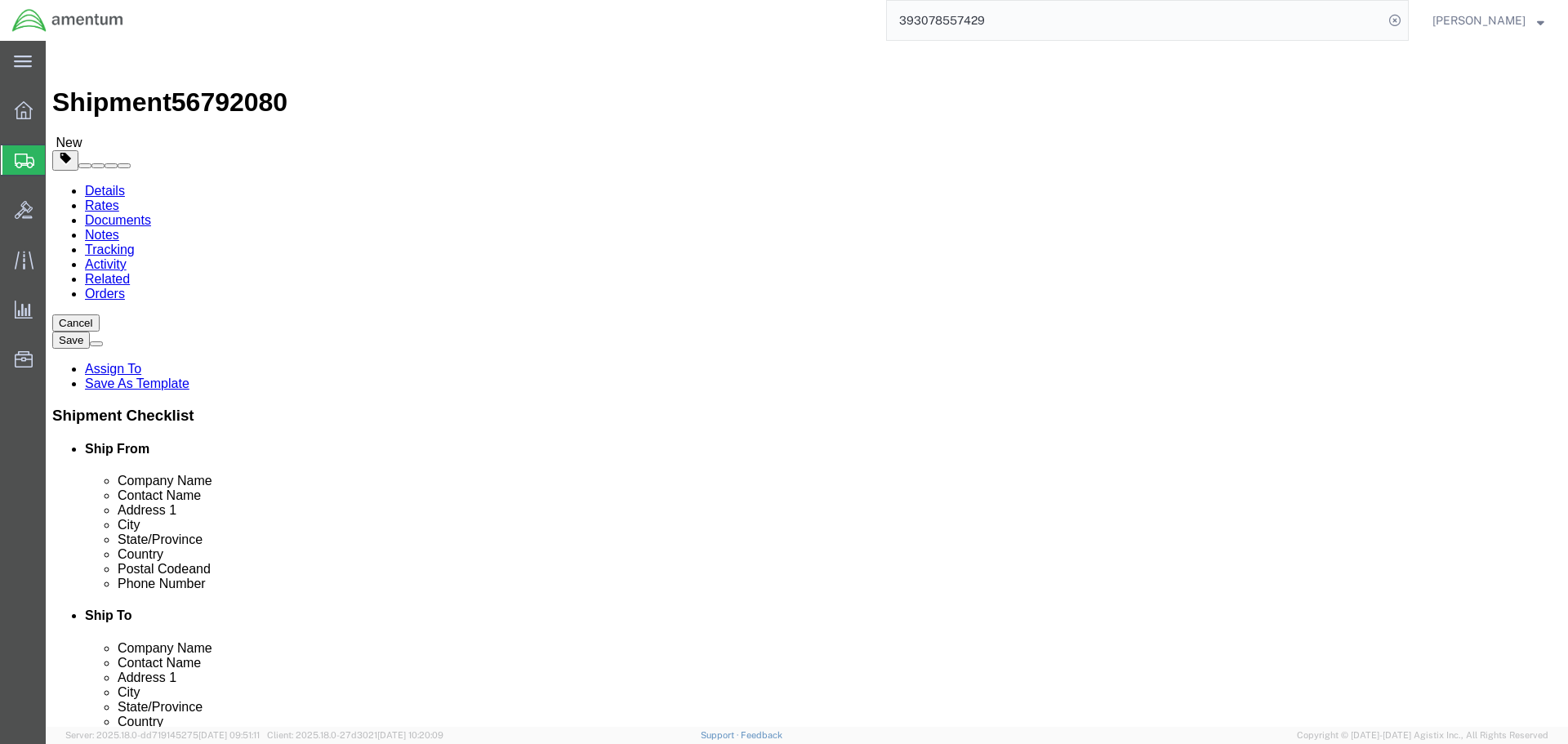
click link "Add Content"
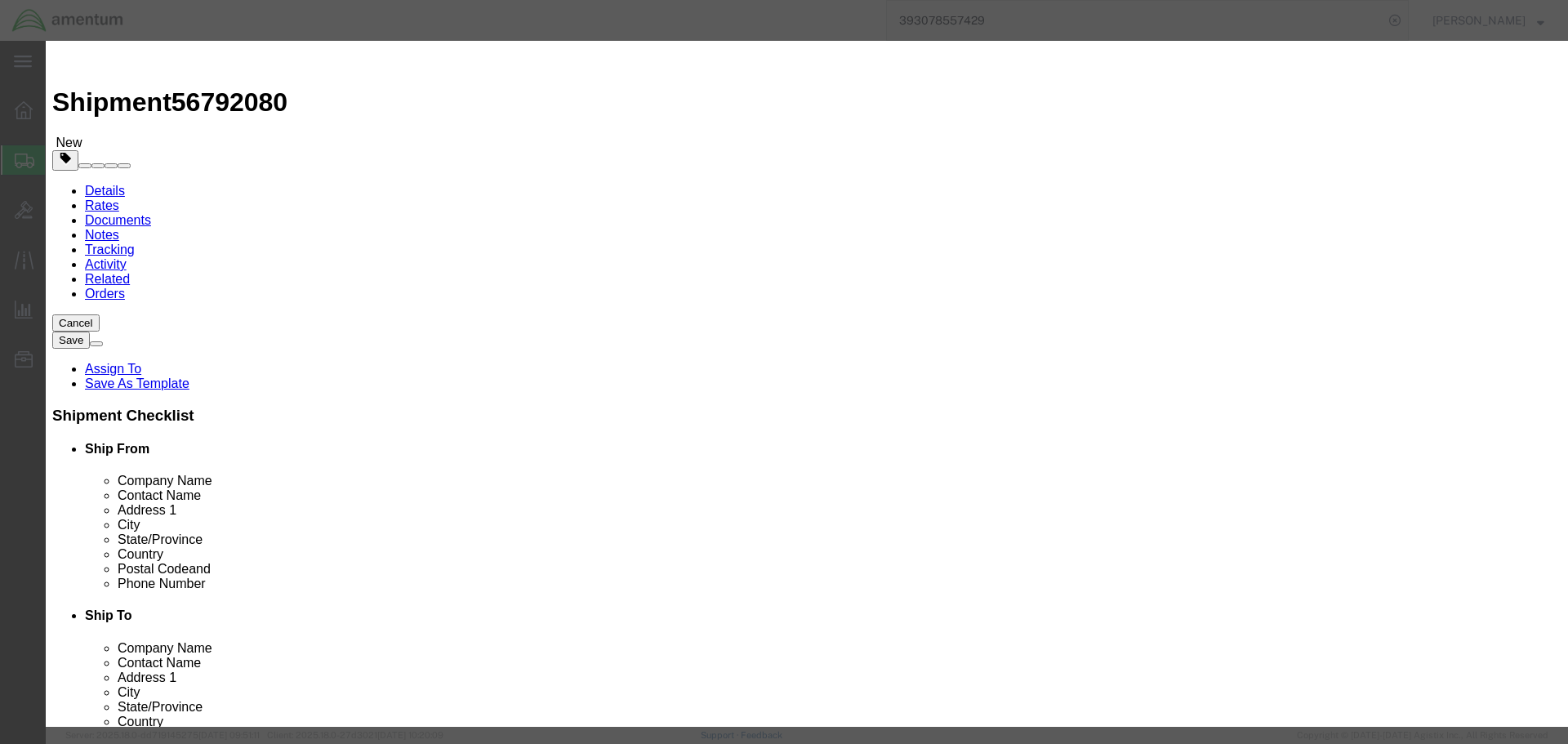
click input "text"
type input "AMS7102"
type input "1"
type input "50000"
click button "Save & Close"
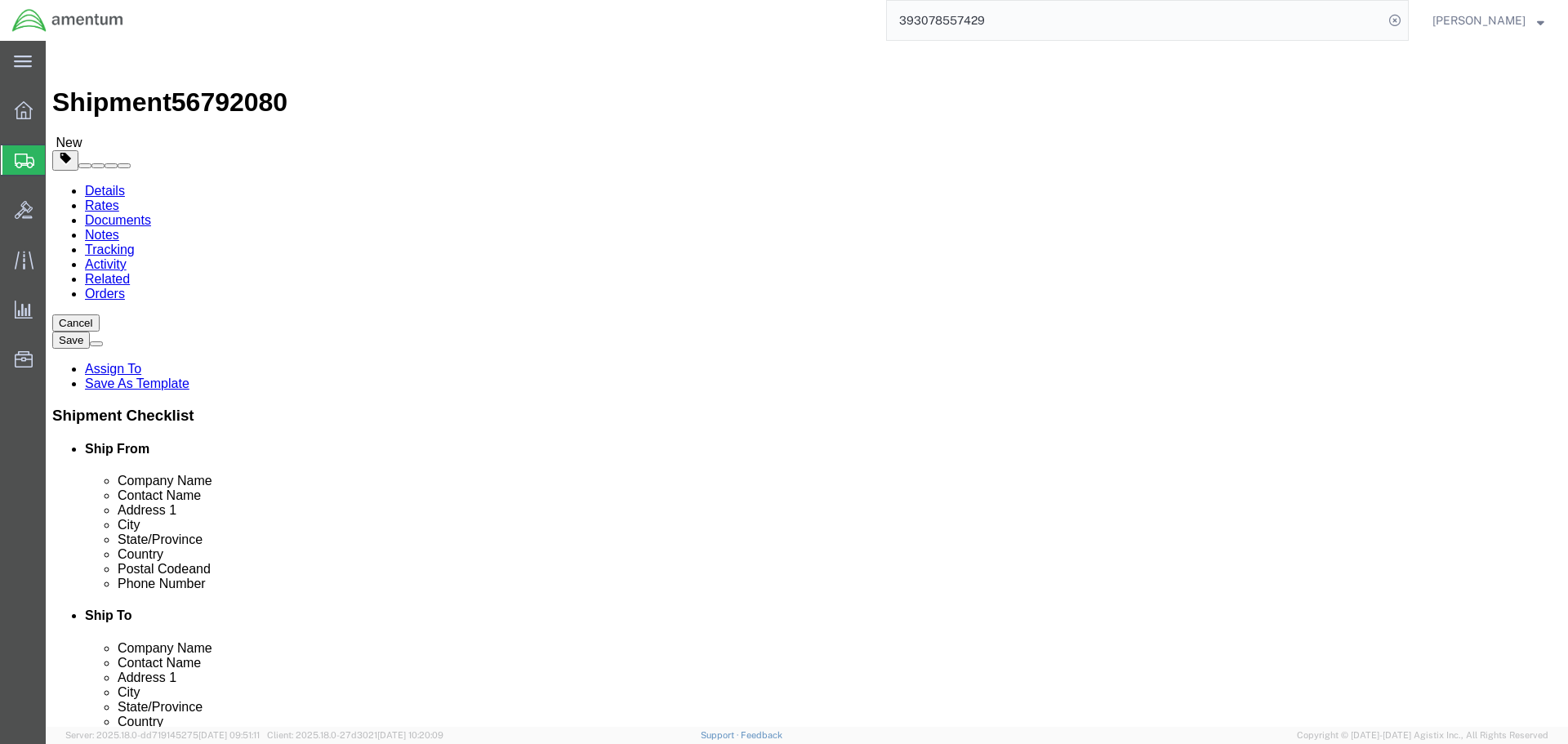
click button "Rate Shipment"
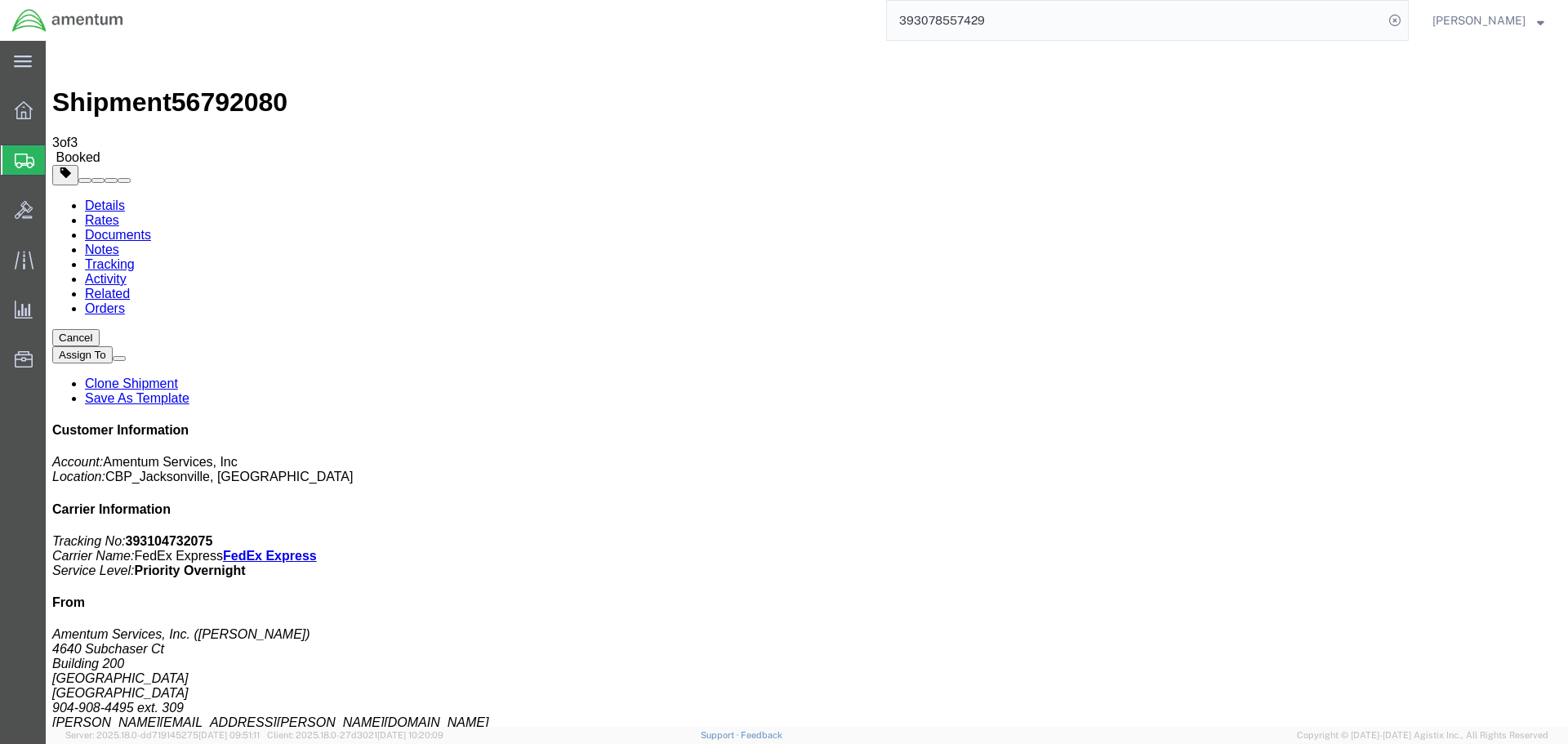
checkbox input "true"
click at [213, 534] on b "393104732075" at bounding box center [169, 541] width 87 height 14
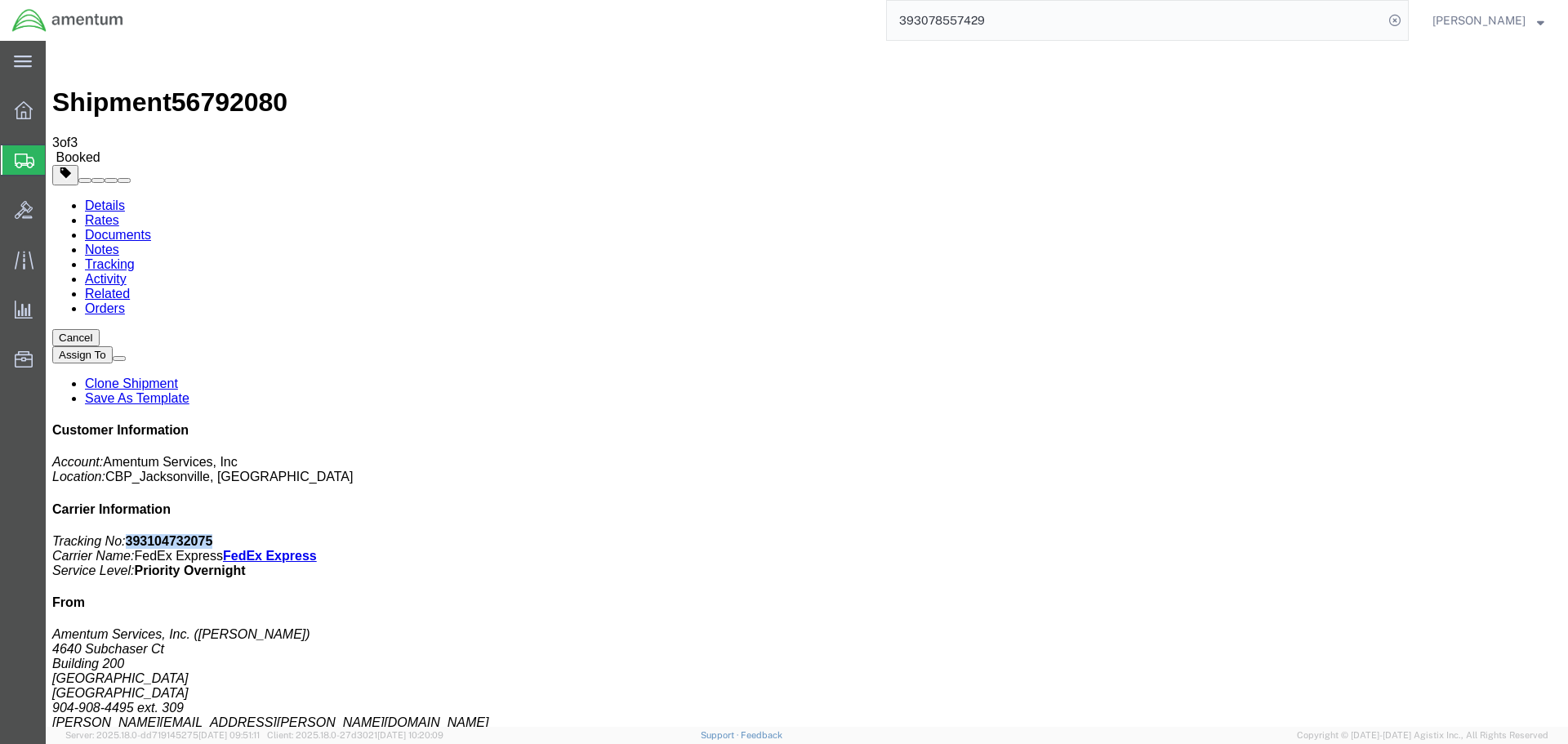
copy b "393104732075"
click at [0, 0] on span "Shipment Manager" at bounding box center [0, 0] width 0 height 0
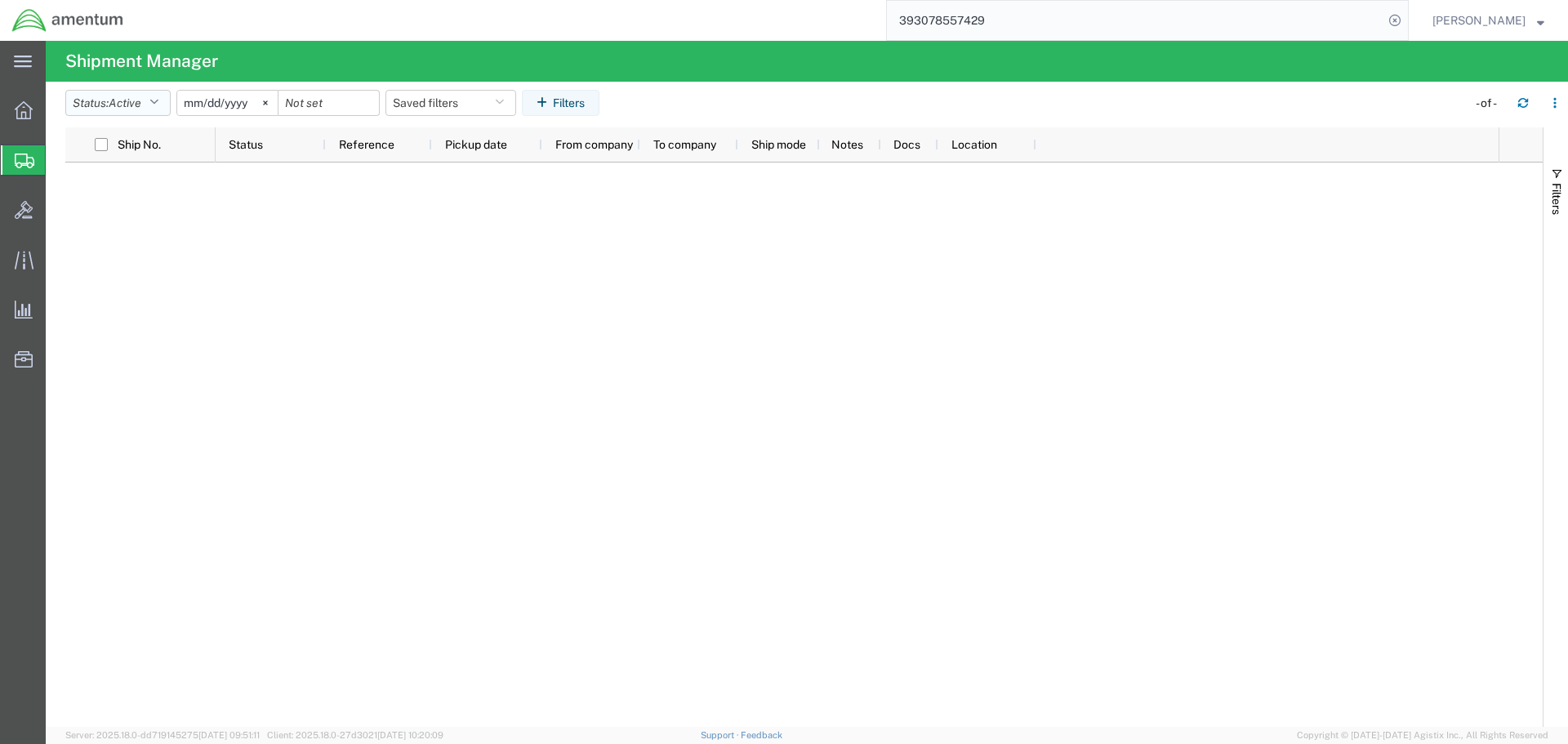
click at [141, 99] on span "Active" at bounding box center [125, 104] width 33 height 14
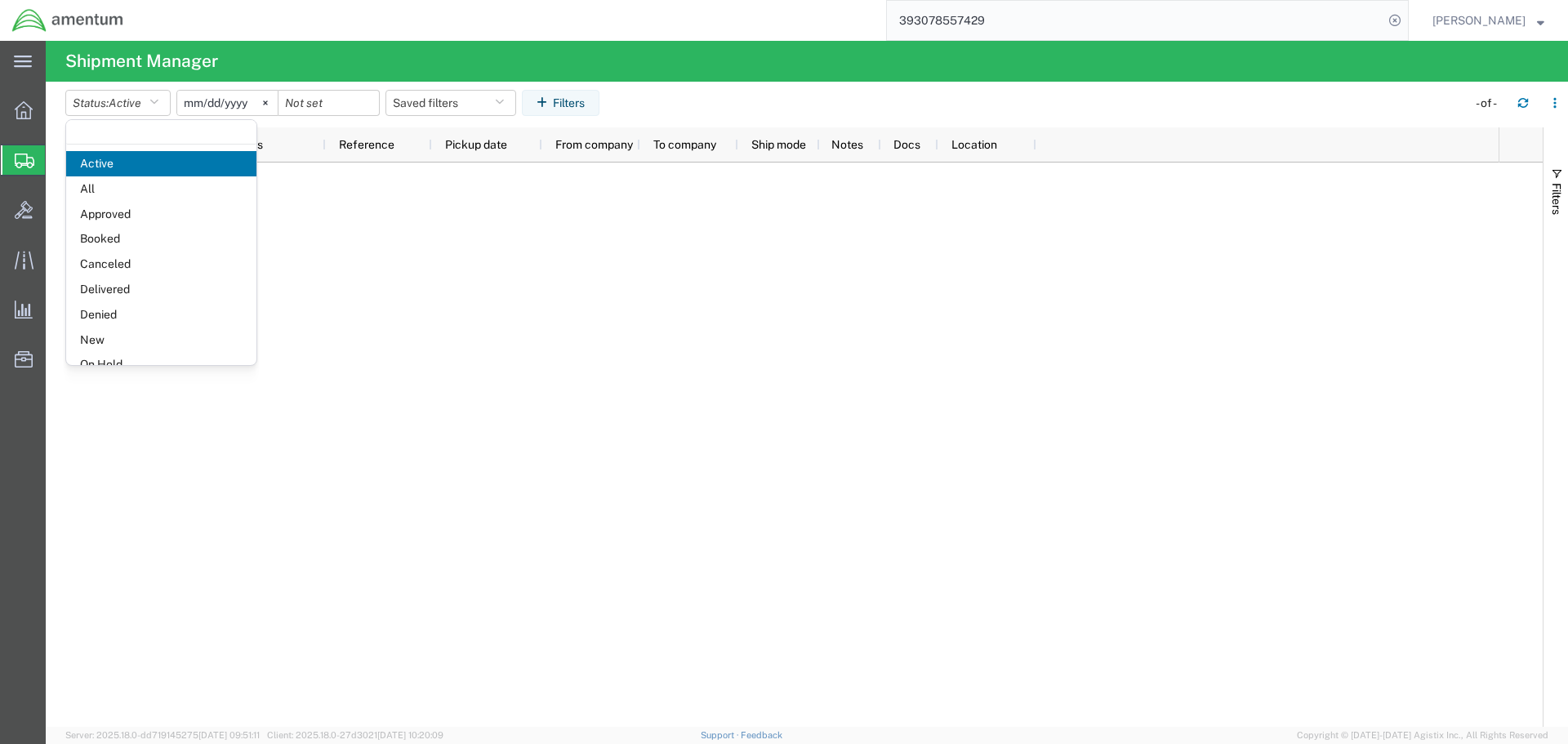
click at [150, 236] on span "Booked" at bounding box center [161, 239] width 191 height 25
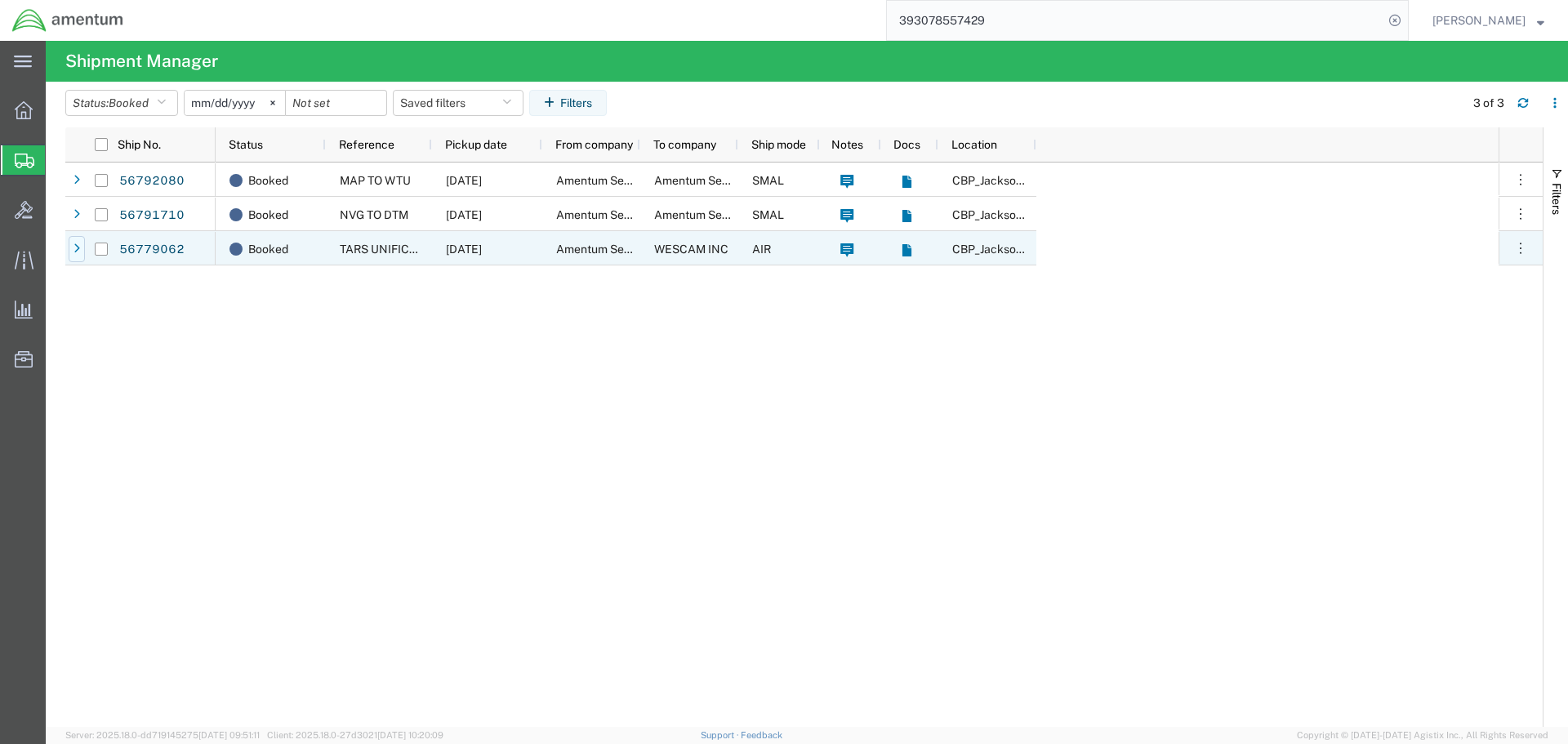
click at [74, 250] on icon at bounding box center [76, 250] width 7 height 12
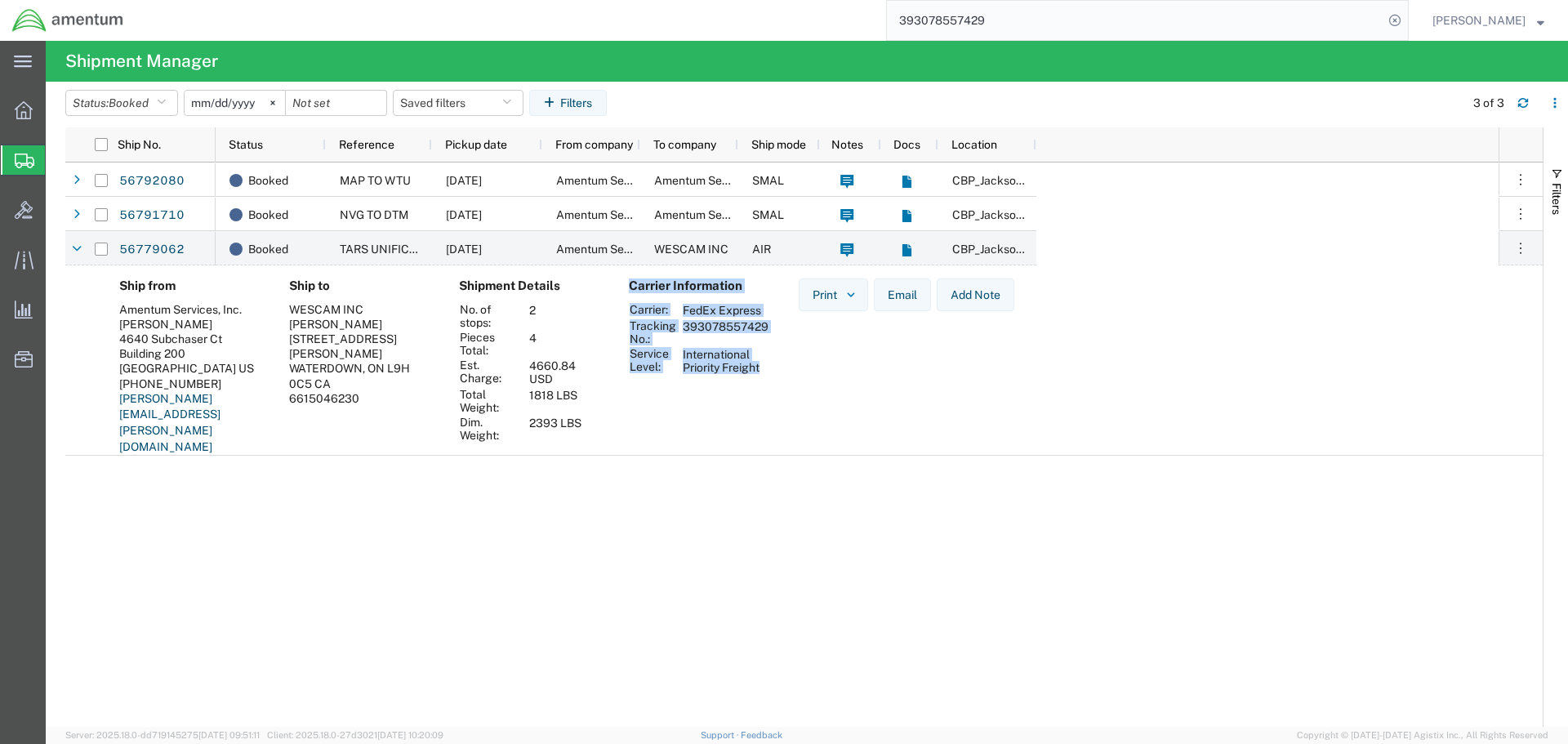
drag, startPoint x: 769, startPoint y: 372, endPoint x: 622, endPoint y: 307, distance: 160.7
click at [622, 307] on div "Carrier Information Carrier: FedEx Express Tracking No.: 393078557429 Service L…" at bounding box center [701, 372] width 170 height 188
copy div "Carrier Information Carrier: FedEx Express Tracking No.: 393078557429 Service L…"
